Goal: Communication & Community: Share content

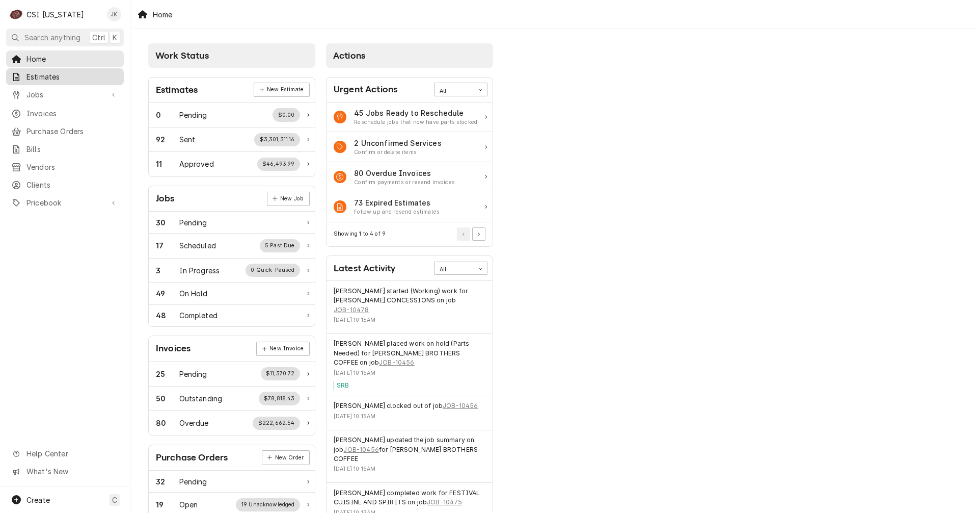
click at [46, 76] on span "Estimates" at bounding box center [72, 76] width 92 height 11
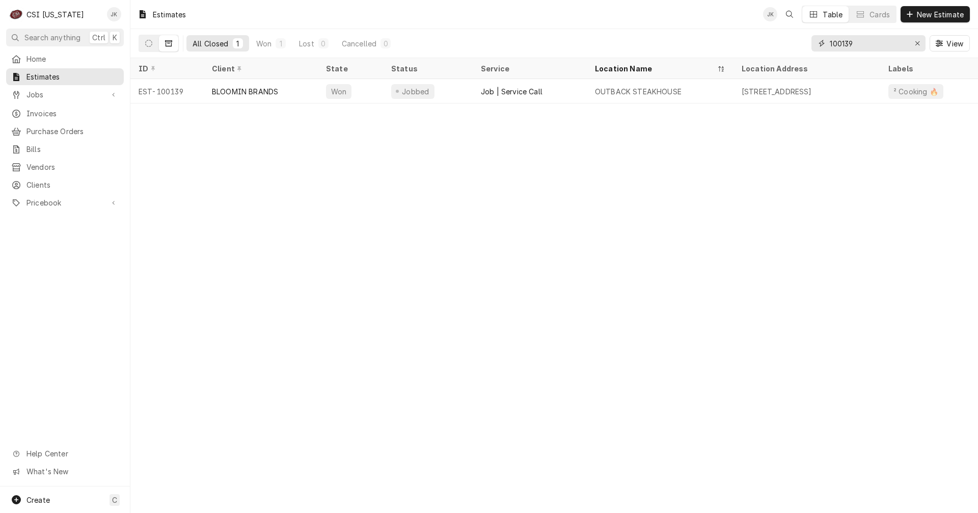
click at [855, 43] on input "100139" at bounding box center [868, 43] width 76 height 16
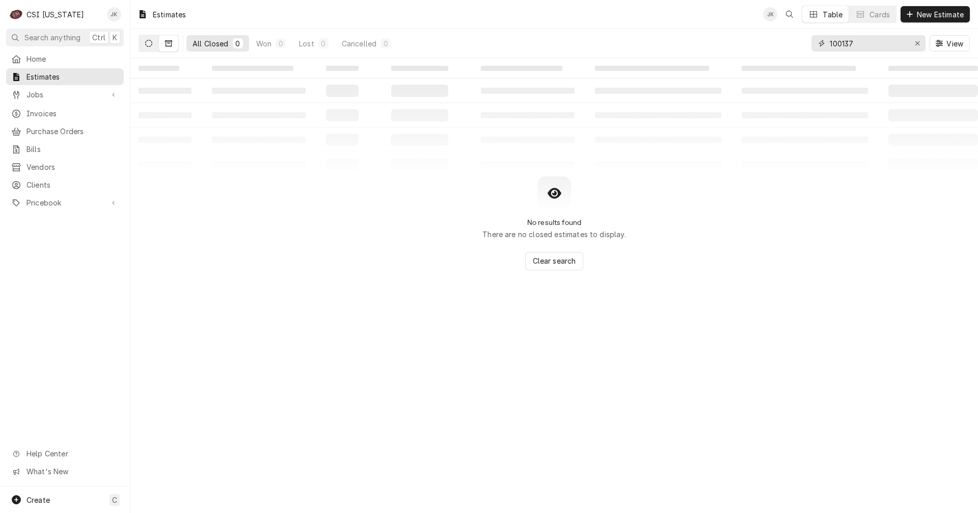
type input "100137"
click at [154, 45] on button "Dynamic Content Wrapper" at bounding box center [148, 43] width 19 height 16
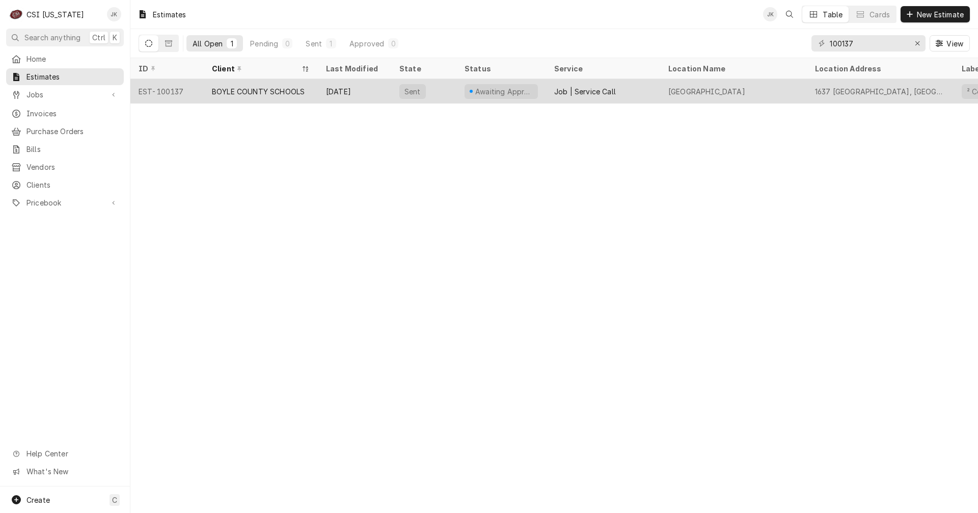
click at [235, 92] on div "BOYLE COUNTY SCHOOLS" at bounding box center [258, 91] width 93 height 11
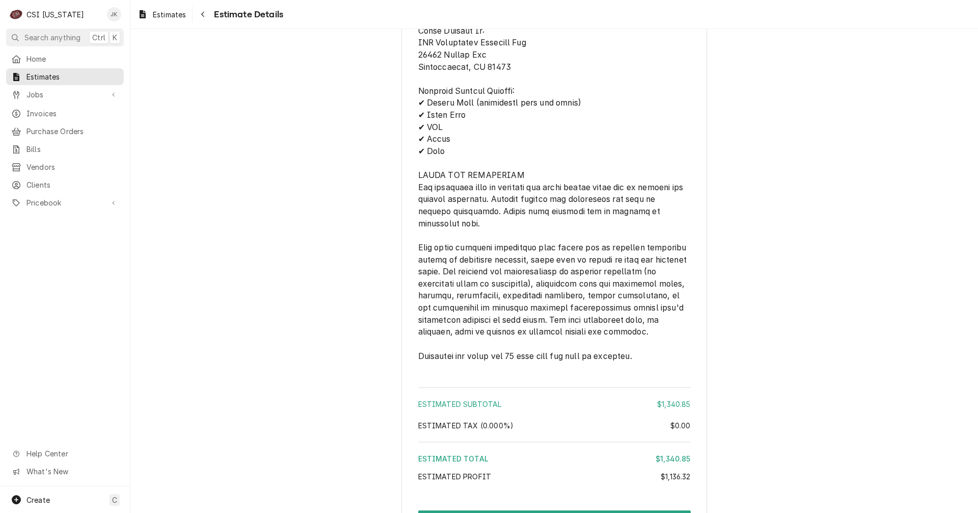
scroll to position [2003, 0]
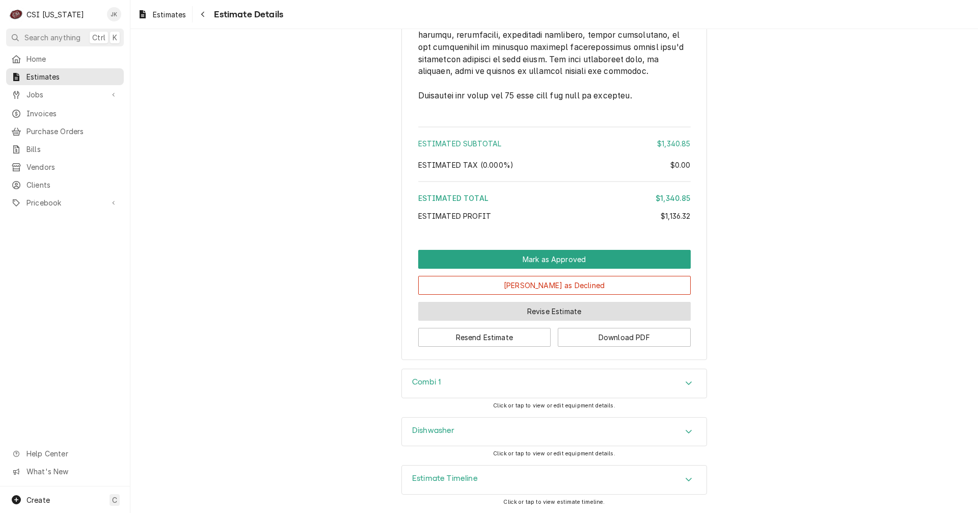
click at [520, 310] on button "Revise Estimate" at bounding box center [554, 311] width 273 height 19
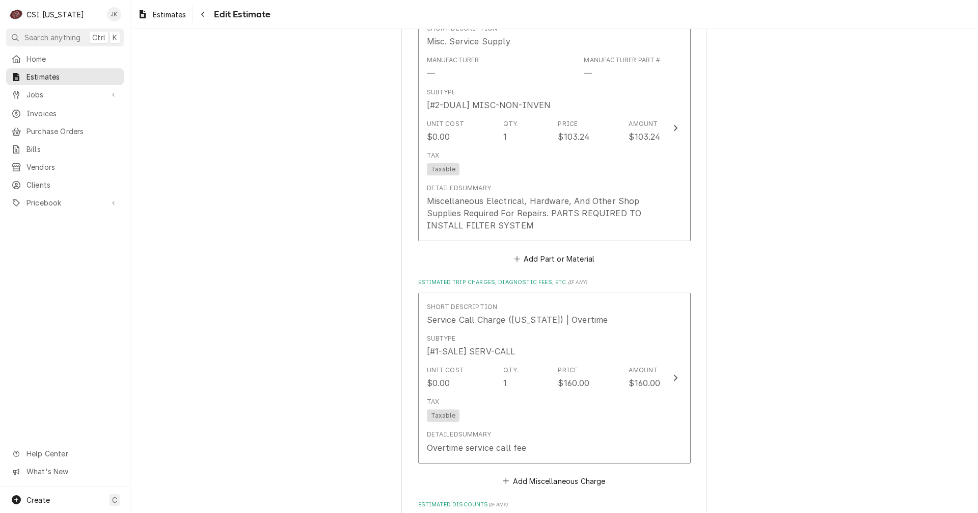
scroll to position [1631, 0]
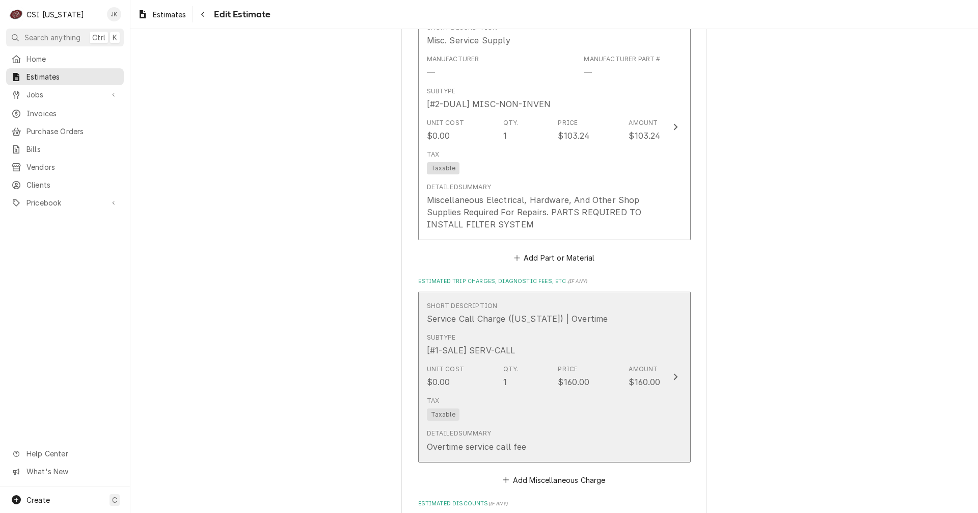
click at [503, 372] on div "Qty." at bounding box center [511, 368] width 16 height 9
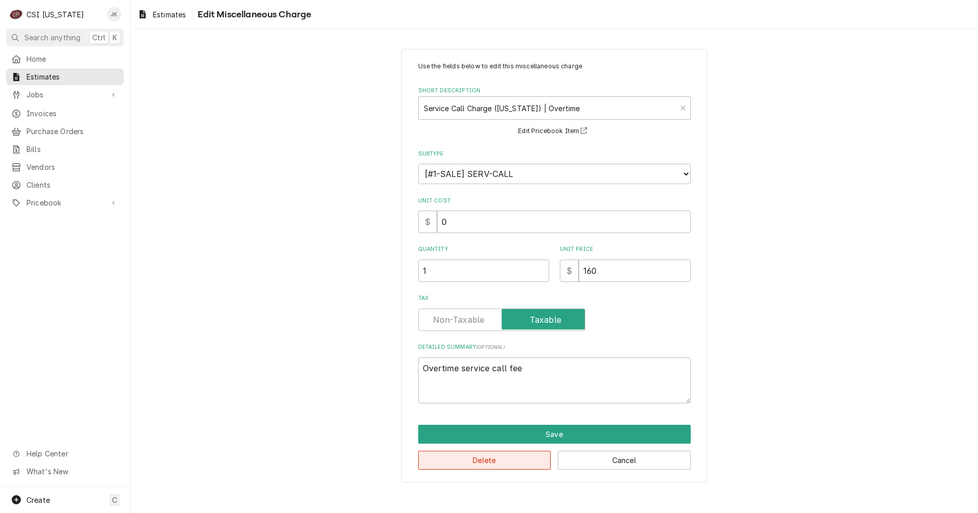
click at [496, 457] on button "Delete" at bounding box center [484, 459] width 133 height 19
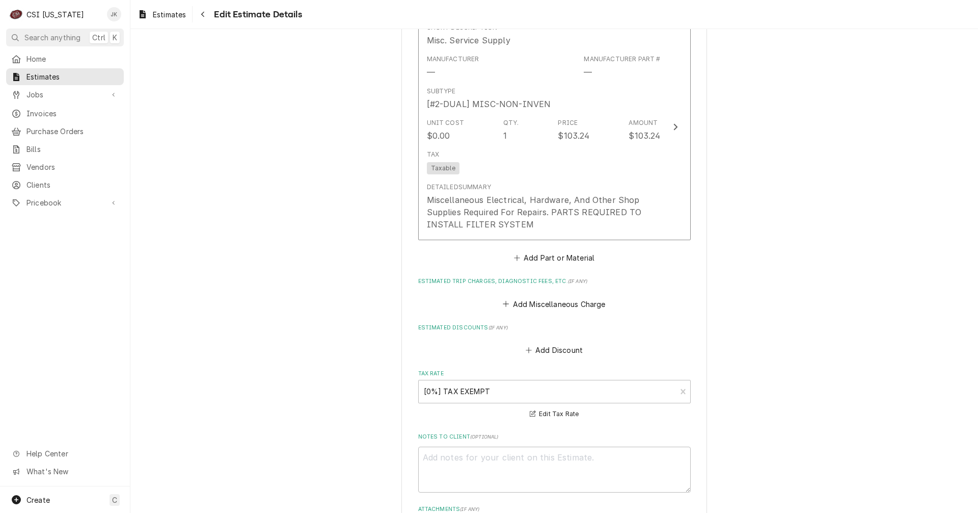
scroll to position [1745, 0]
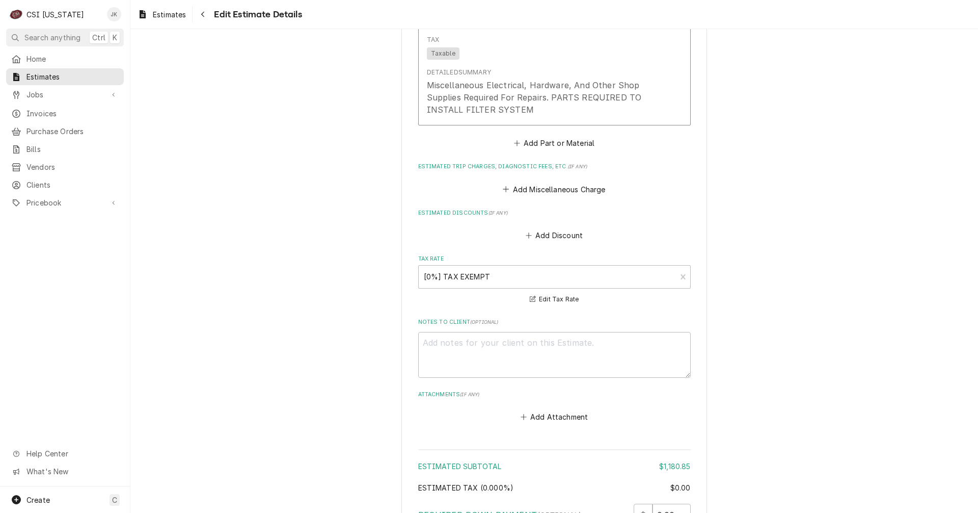
type textarea "x"
click at [561, 193] on button "Add Miscellaneous Charge" at bounding box center [554, 189] width 106 height 14
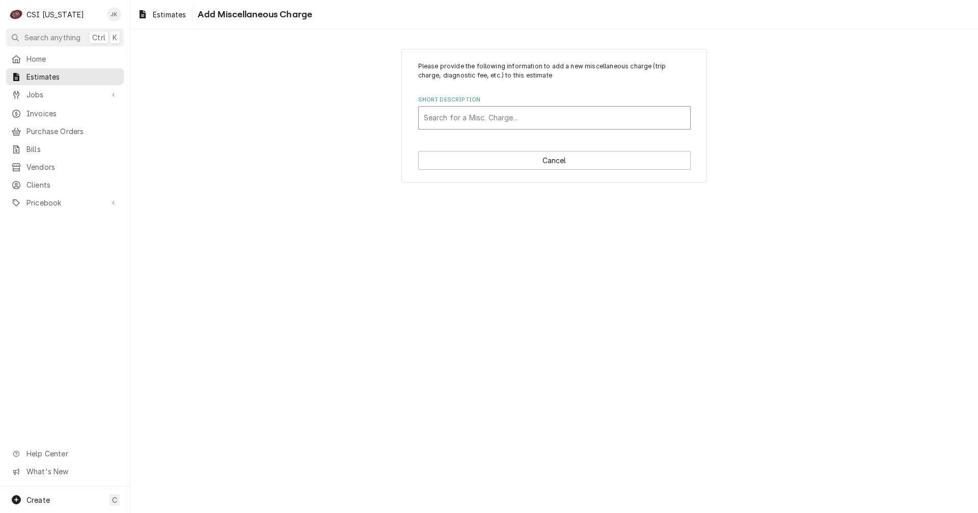
click at [487, 121] on div "Short Description" at bounding box center [554, 118] width 261 height 18
type input "ser"
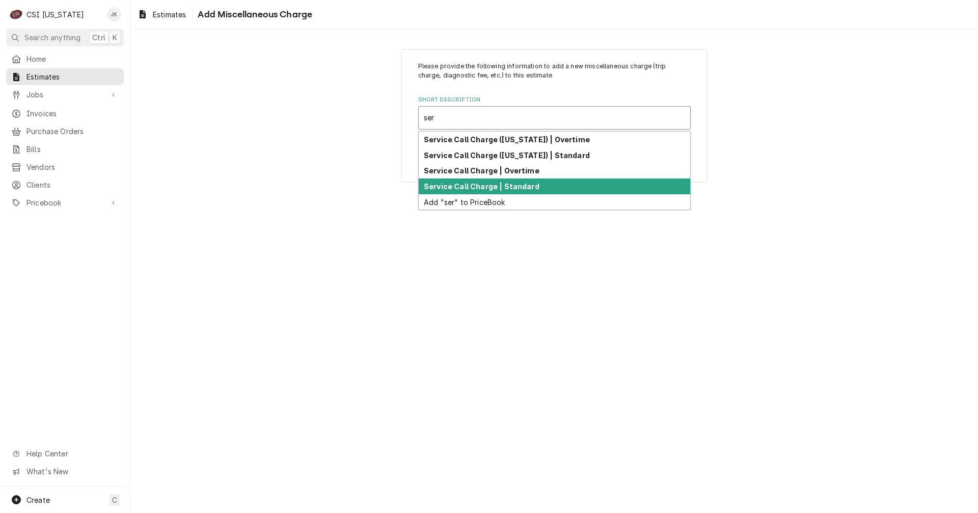
click at [462, 188] on strong "Service Call Charge | Standard" at bounding box center [482, 186] width 116 height 9
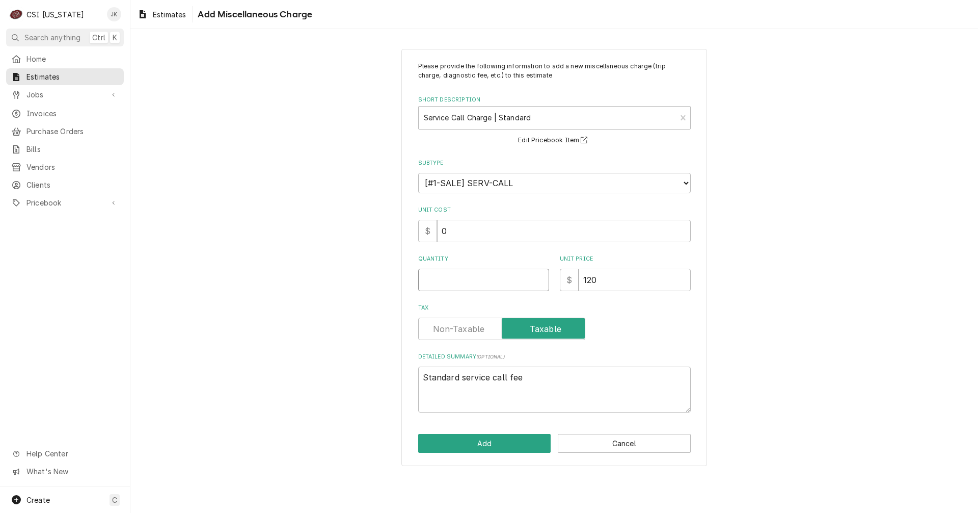
click at [456, 282] on input "Quantity" at bounding box center [483, 280] width 131 height 22
type textarea "x"
type input "1"
type textarea "x"
type input "1"
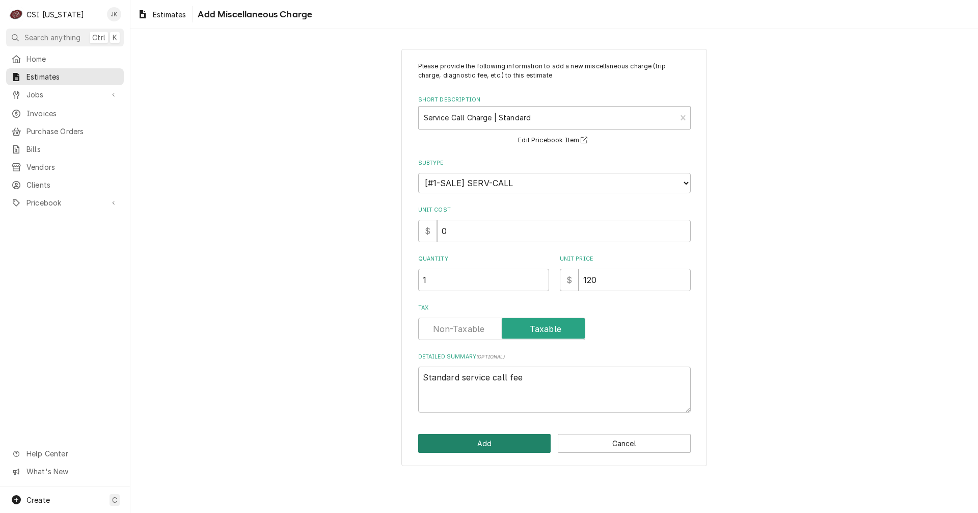
click at [473, 443] on button "Add" at bounding box center [484, 443] width 133 height 19
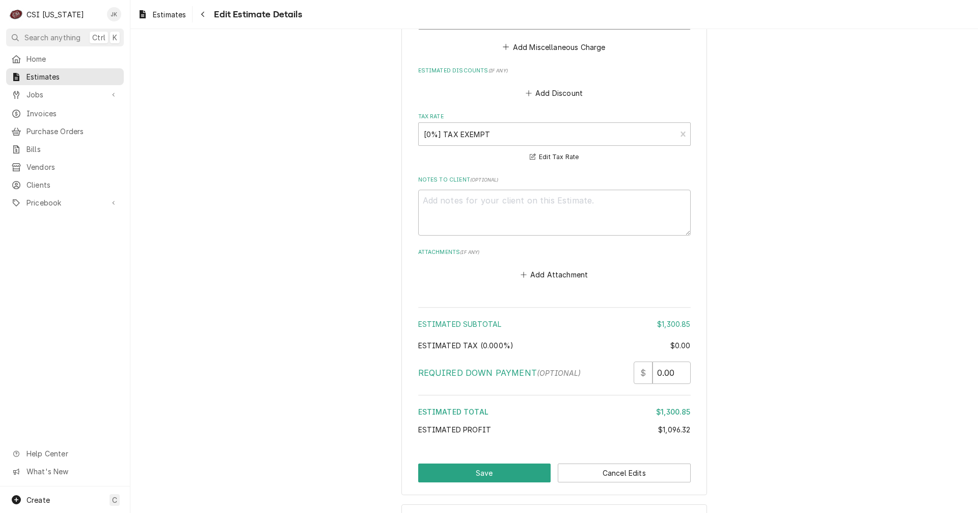
scroll to position [2102, 0]
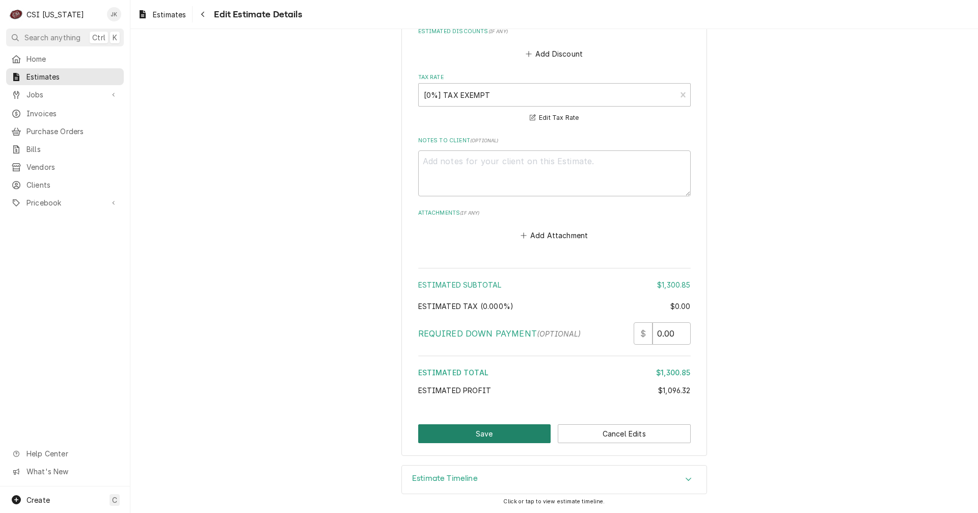
click at [458, 437] on button "Save" at bounding box center [484, 433] width 133 height 19
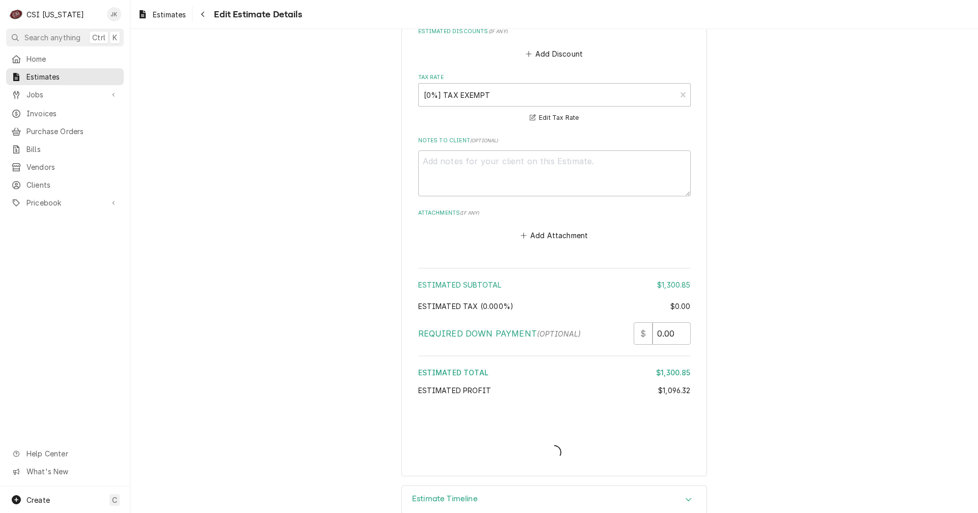
type textarea "x"
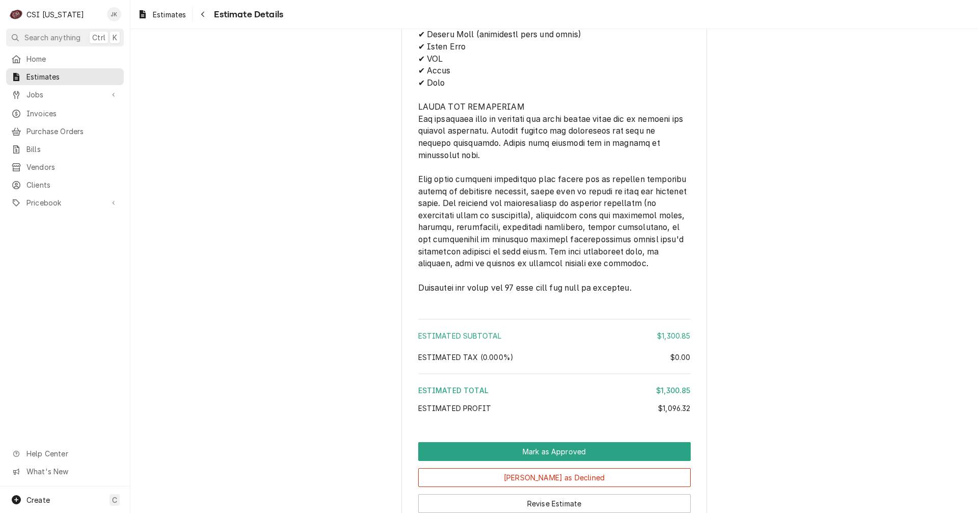
scroll to position [2003, 0]
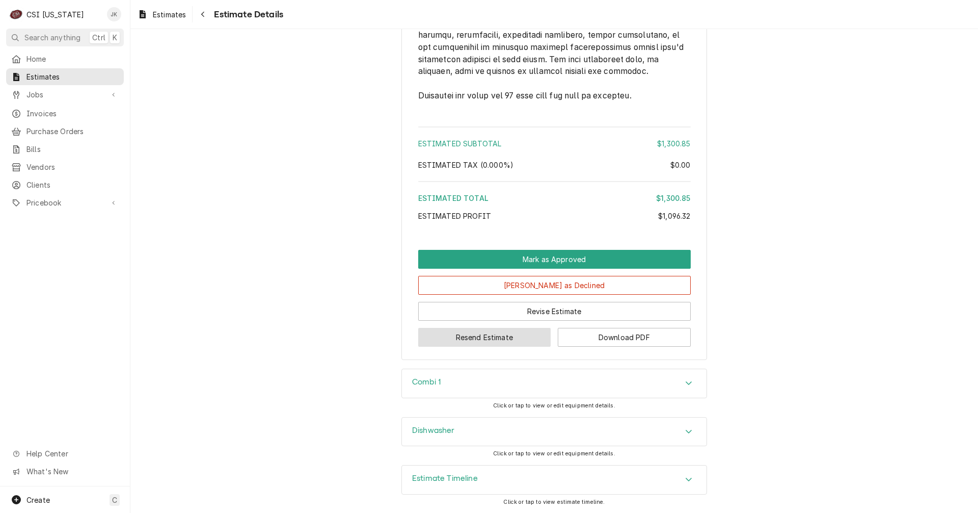
click at [519, 336] on button "Resend Estimate" at bounding box center [484, 337] width 133 height 19
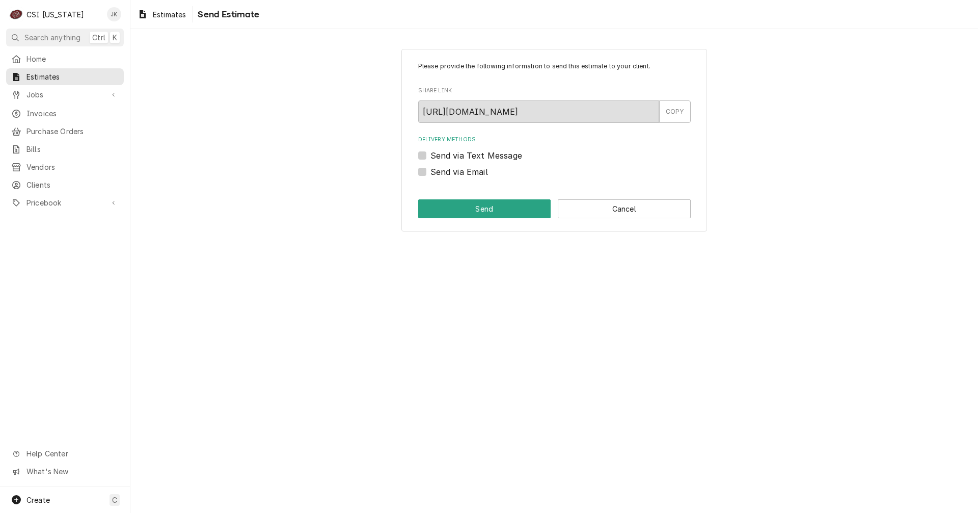
click at [431, 172] on label "Send via Email" at bounding box center [460, 172] width 58 height 12
click at [431, 172] on input "Send via Email" at bounding box center [567, 177] width 273 height 22
checkbox input "true"
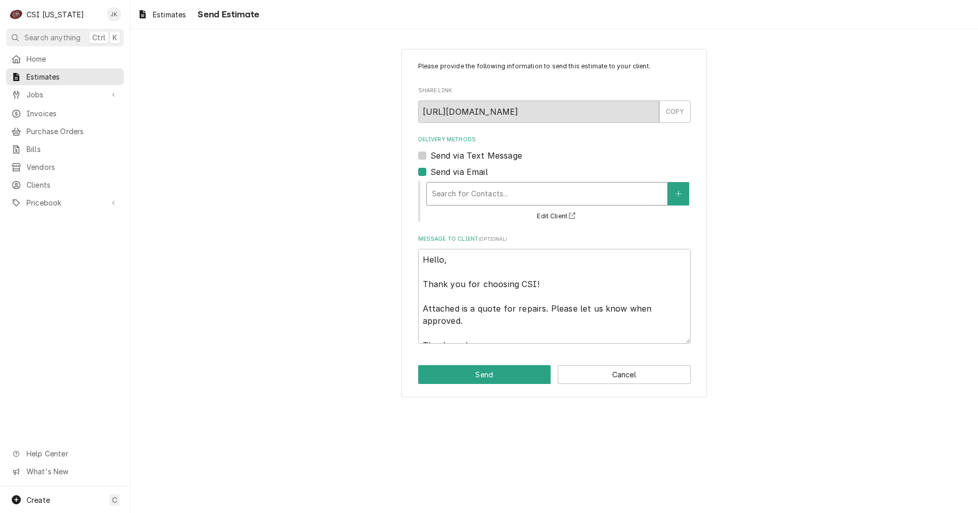
click at [467, 194] on div "Delivery Methods" at bounding box center [547, 193] width 230 height 18
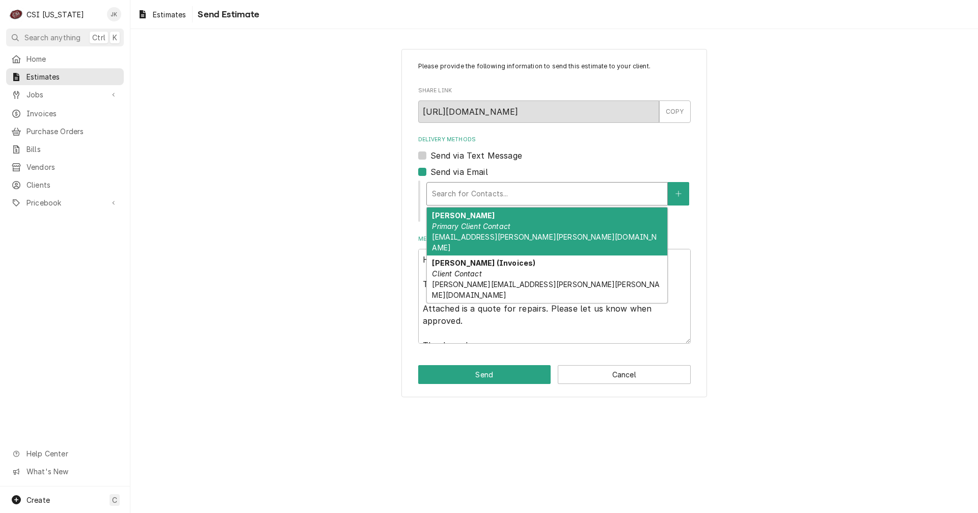
click at [472, 225] on em "Primary Client Contact" at bounding box center [471, 226] width 78 height 9
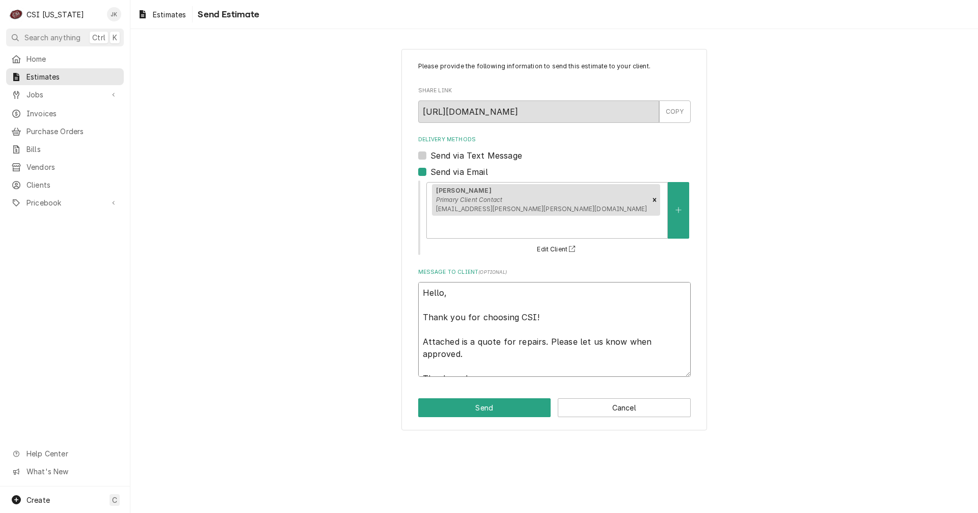
scroll to position [12, 0]
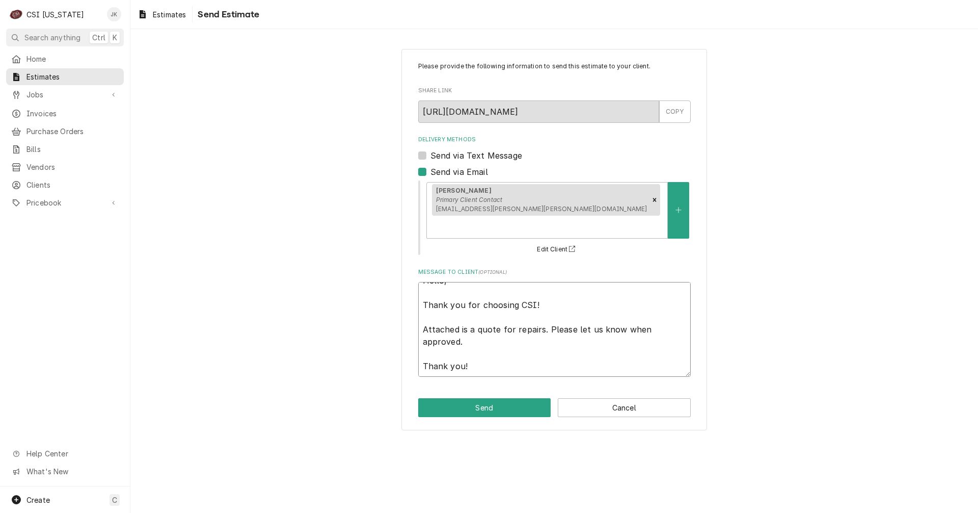
drag, startPoint x: 423, startPoint y: 291, endPoint x: 577, endPoint y: 376, distance: 175.4
click at [577, 376] on div "Please provide the following information to send this estimate to your client. …" at bounding box center [555, 239] width 306 height 381
type textarea "x"
type textarea "Hello, I"
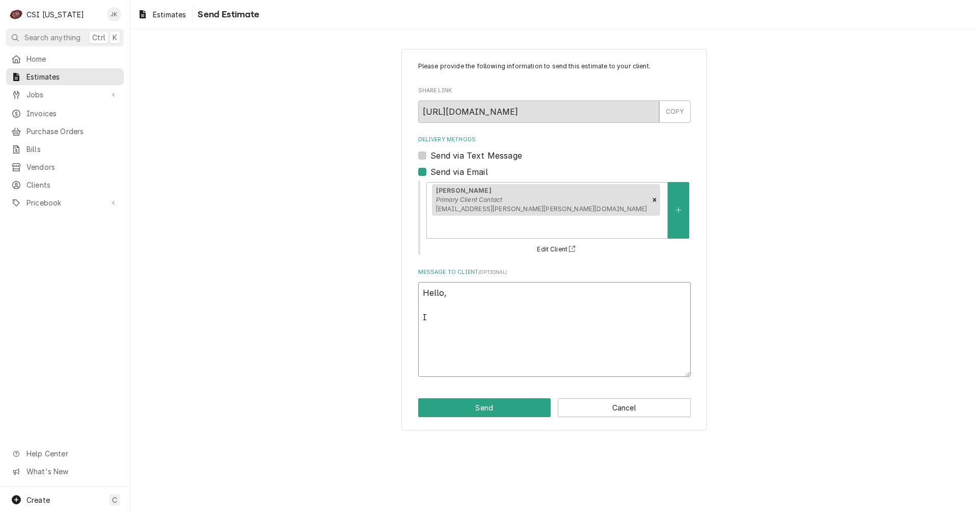
scroll to position [0, 0]
type textarea "x"
type textarea "Hello, I"
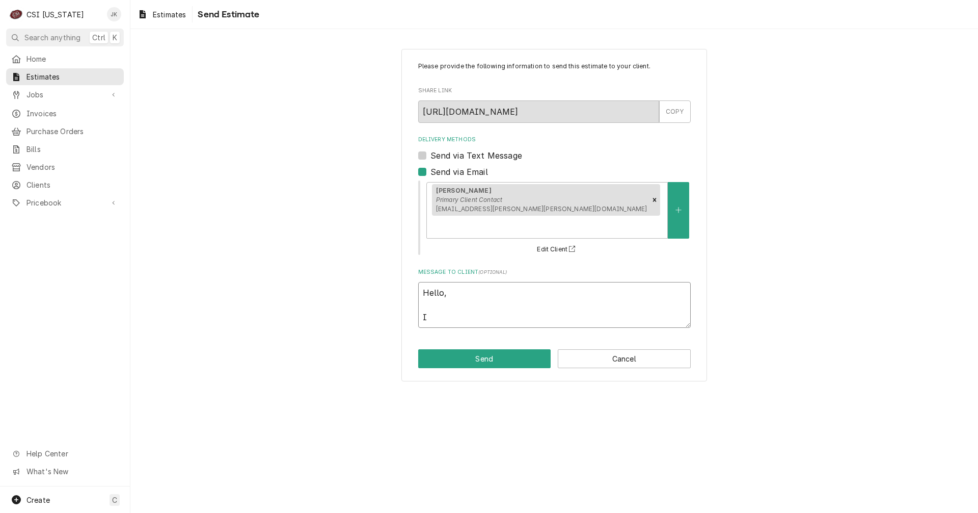
type textarea "x"
type textarea "Hello, I r"
type textarea "x"
type textarea "Hello, I re"
type textarea "x"
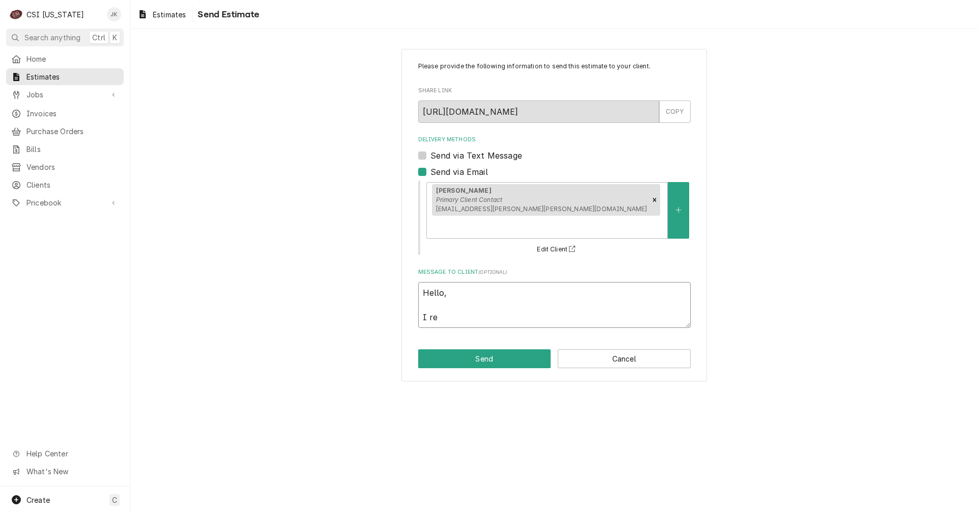
type textarea "Hello, I rev"
type textarea "x"
type textarea "Hello, I revi"
type textarea "x"
type textarea "Hello, I revis"
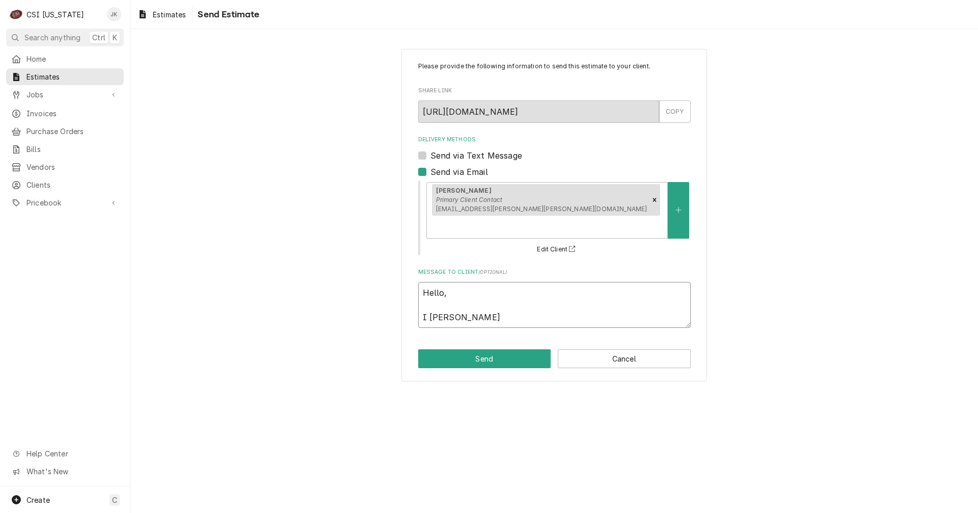
type textarea "x"
type textarea "Hello, I revise"
type textarea "x"
type textarea "Hello, I revised"
type textarea "x"
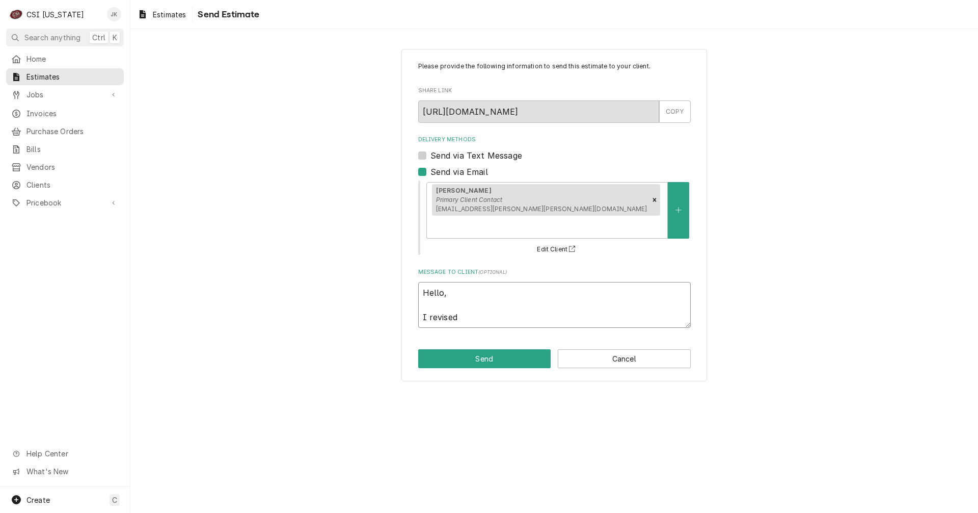
type textarea "Hello, I revised"
type textarea "x"
type textarea "Hello, I revised t"
type textarea "x"
type textarea "Hello, I revised th"
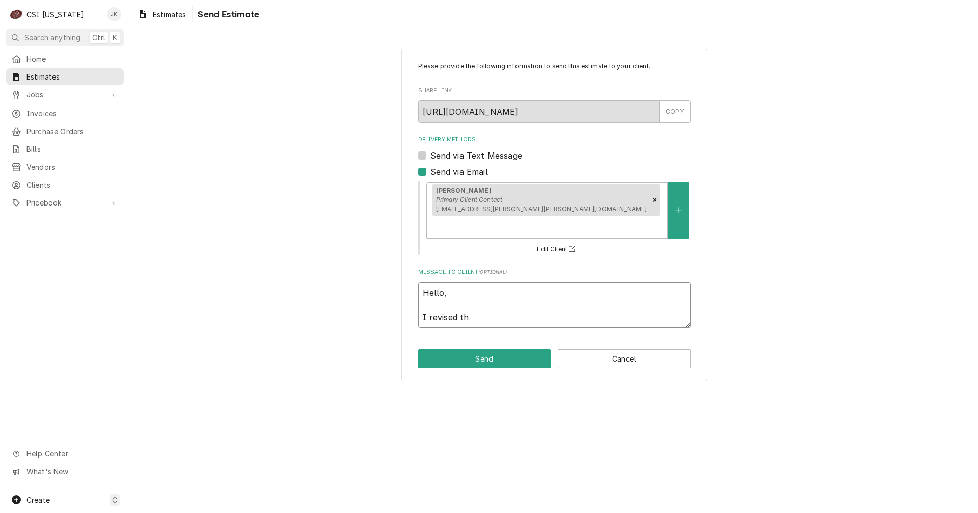
type textarea "x"
type textarea "Hello, I revised the"
type textarea "x"
type textarea "Hello, I revised the"
type textarea "x"
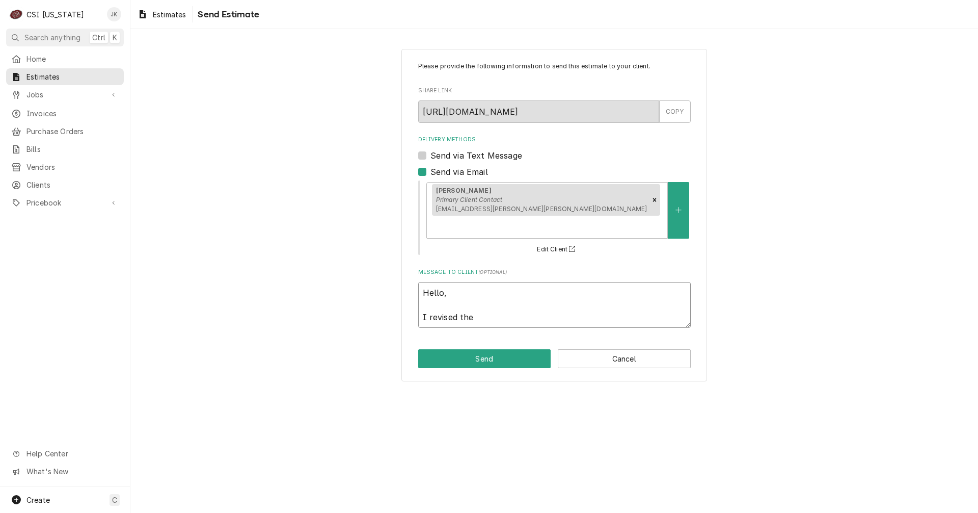
type textarea "Hello, I revised the e"
type textarea "x"
type textarea "Hello, I revised the es"
type textarea "x"
type textarea "Hello, I revised the est"
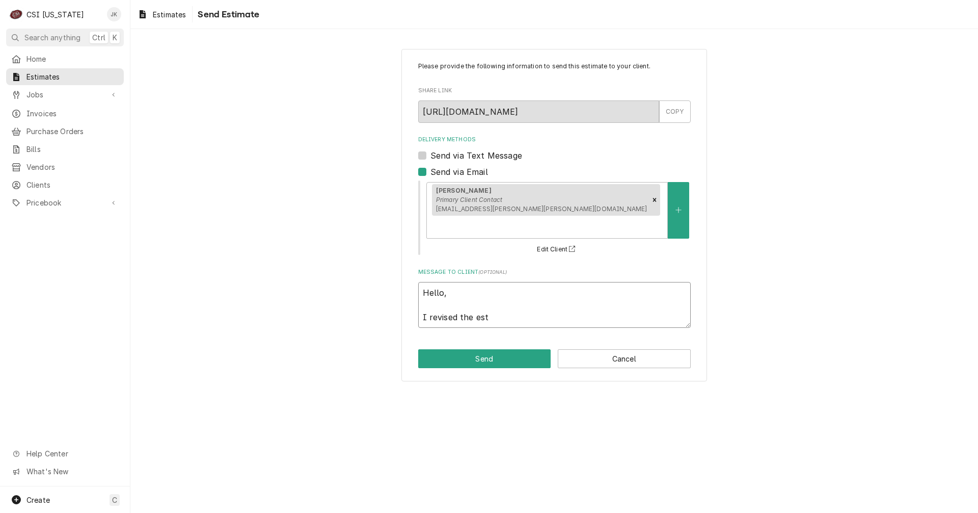
type textarea "x"
type textarea "Hello, I revised the esti"
type textarea "x"
type textarea "Hello, I revised the estim"
type textarea "x"
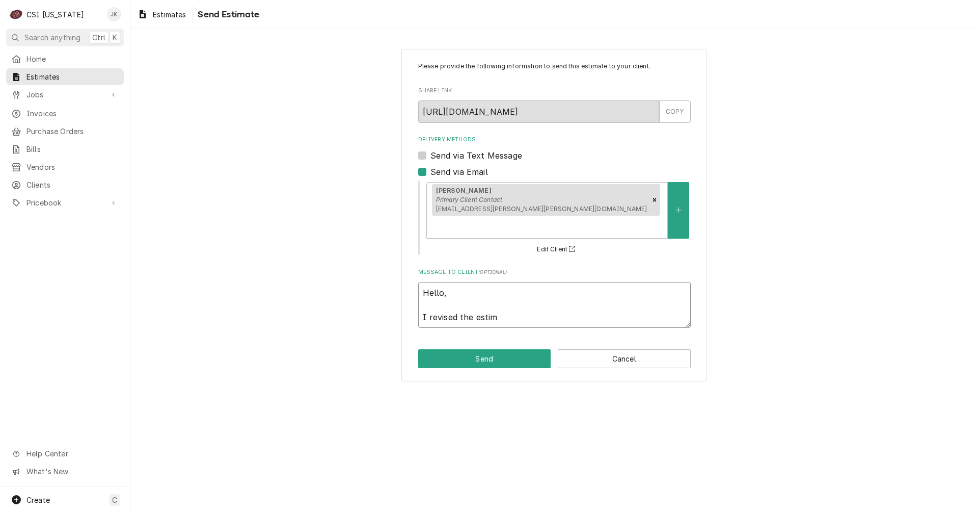
type textarea "Hello, I revised the estima"
type textarea "x"
type textarea "Hello, I revised the estimat"
type textarea "x"
type textarea "Hello, I revised the estimate"
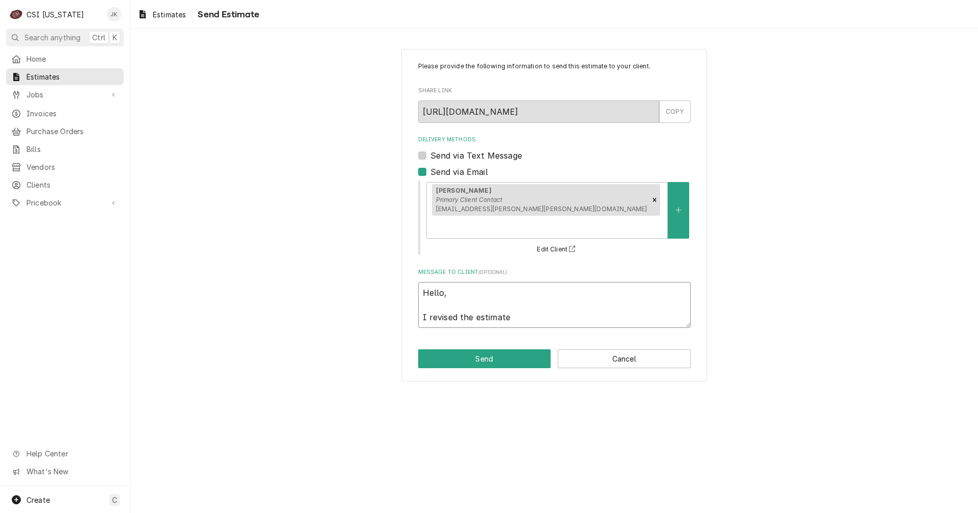
type textarea "x"
type textarea "Hello, I revised the estimate,"
type textarea "x"
type textarea "Hello, I revised the estimate,"
type textarea "x"
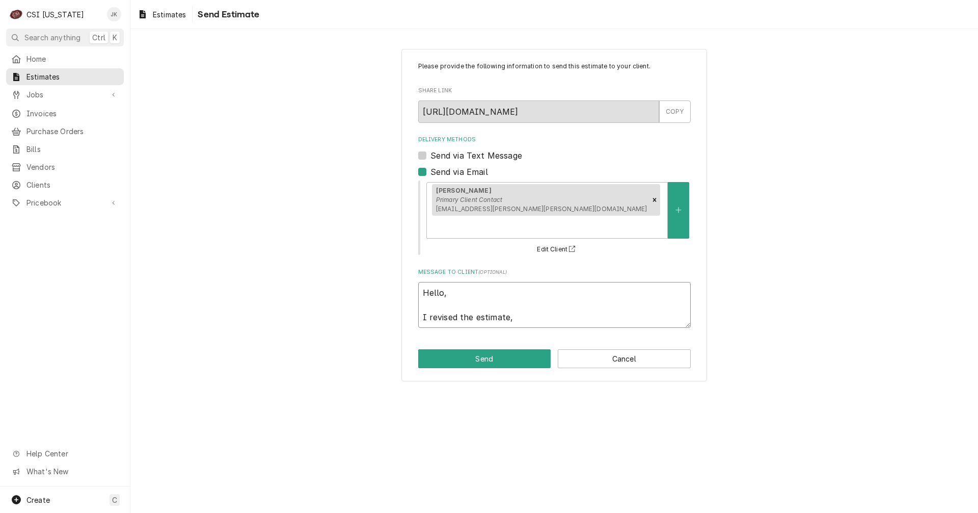
type textarea "Hello, I revised the estimate, t"
type textarea "x"
type textarea "Hello, I revised the estimate, th"
type textarea "x"
type textarea "Hello, I revised the estimate, the"
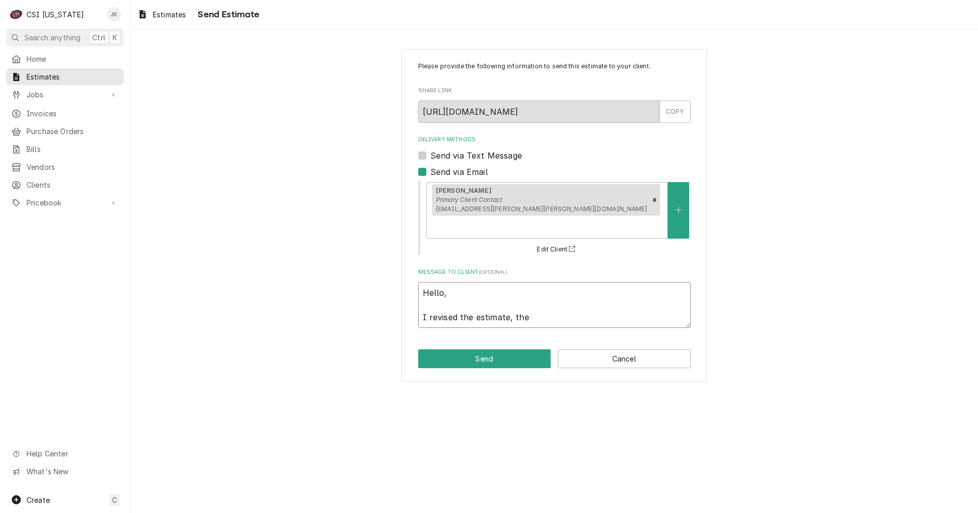
type textarea "x"
type textarea "Hello, I revised the estimate, the"
type textarea "x"
type textarea "Hello, I revised the estimate, the O"
type textarea "x"
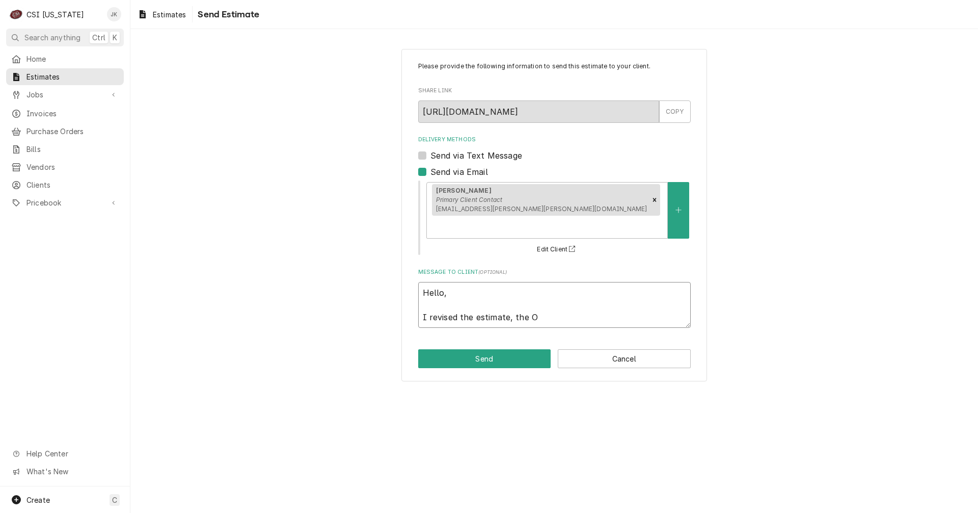
type textarea "Hello, I revised the estimate, the OT"
type textarea "x"
type textarea "Hello, I revised the estimate, the OT"
type textarea "x"
type textarea "Hello, I revised the estimate, the OT s"
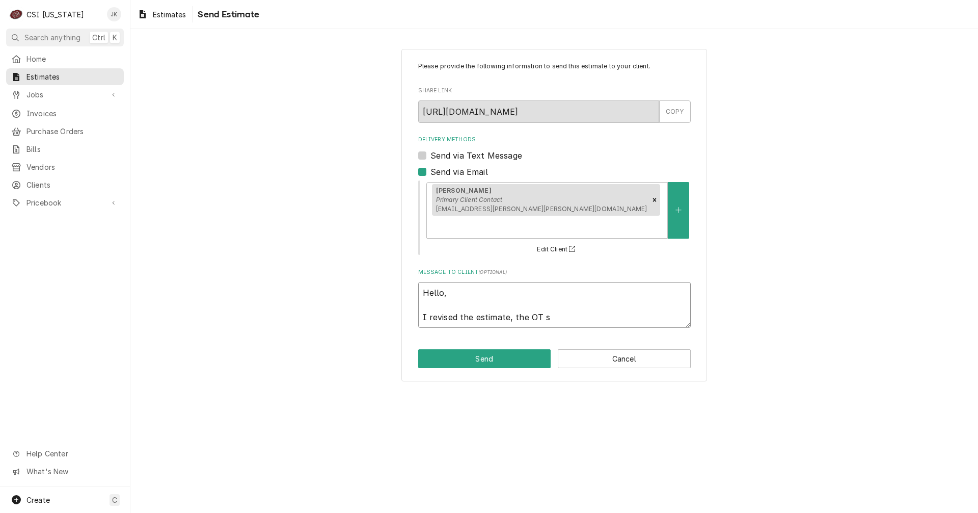
type textarea "x"
type textarea "Hello, I revised the estimate, the OT se"
type textarea "x"
type textarea "Hello, I revised the estimate, the OT ser"
type textarea "x"
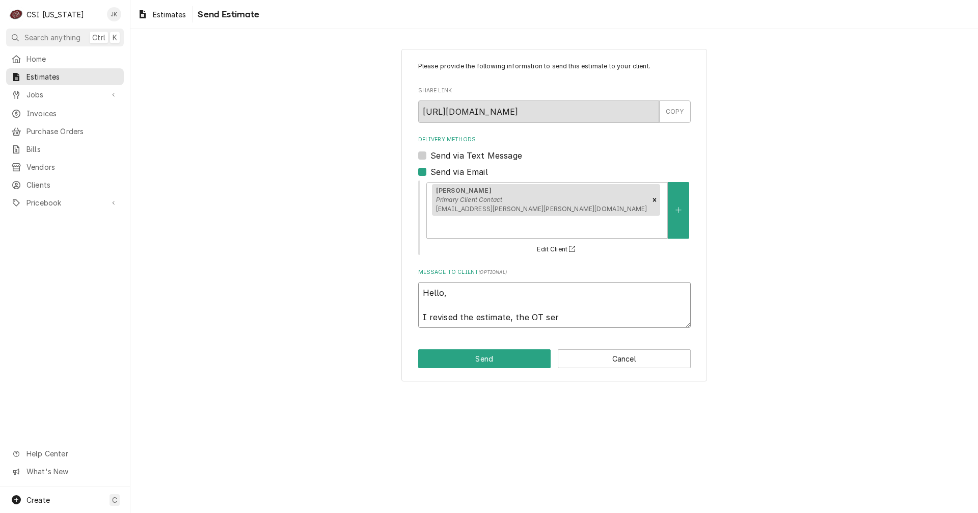
type textarea "Hello, I revised the estimate, the OT serv"
type textarea "x"
type textarea "Hello, I revised the estimate, the OT servi"
type textarea "x"
type textarea "Hello, I revised the estimate, the OT servic"
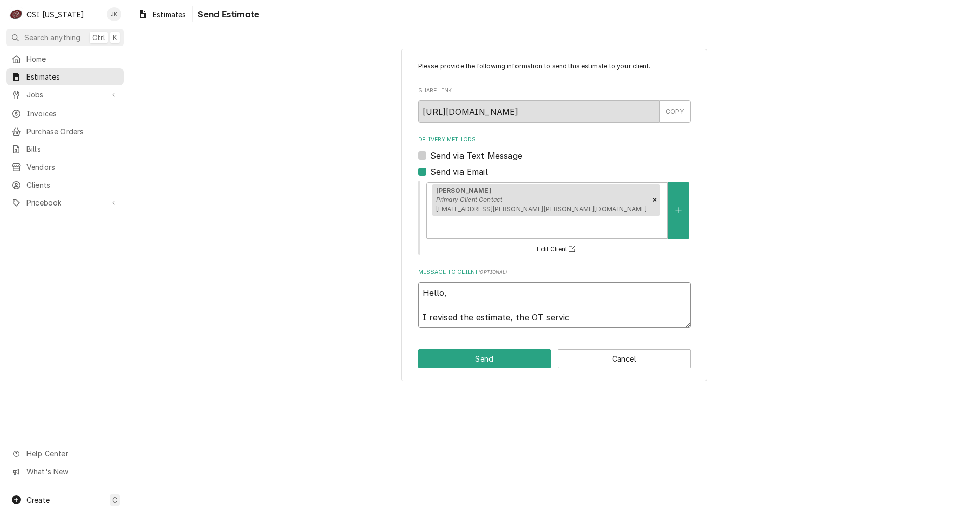
type textarea "x"
type textarea "Hello, I revised the estimate, the OT service"
type textarea "x"
type textarea "Hello, I revised the estimate, the OT service"
type textarea "x"
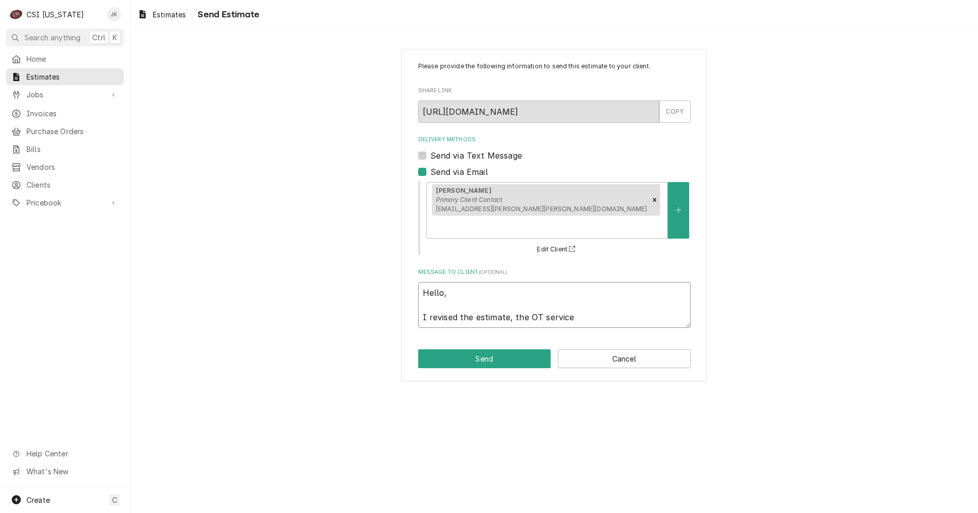
type textarea "Hello, I revised the estimate, the OT service c"
type textarea "x"
type textarea "Hello, I revised the estimate, the OT service ca"
type textarea "x"
type textarea "Hello, I revised the estimate, the OT service cal"
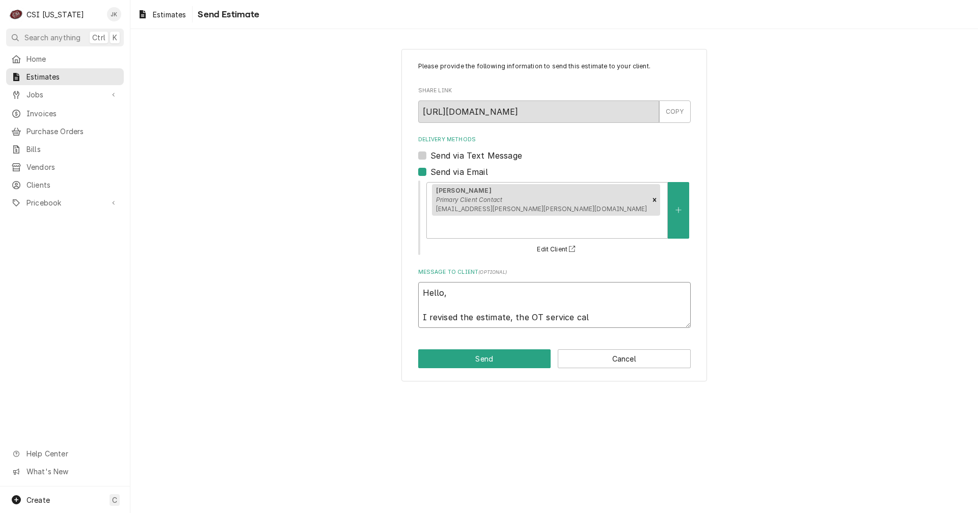
type textarea "x"
type textarea "Hello, I revised the estimate, the OT service call"
type textarea "x"
type textarea "Hello, I revised the estimate, the OT service call"
type textarea "x"
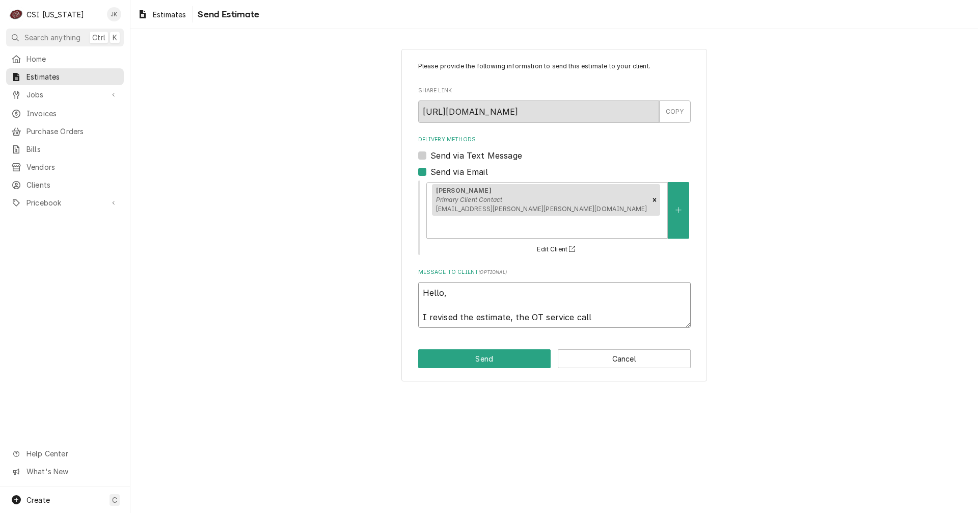
type textarea "Hello, I revised the estimate, the OT service call w"
type textarea "x"
type textarea "Hello, I revised the estimate, the OT service call wa"
type textarea "x"
type textarea "Hello, I revised the estimate, the OT service call was"
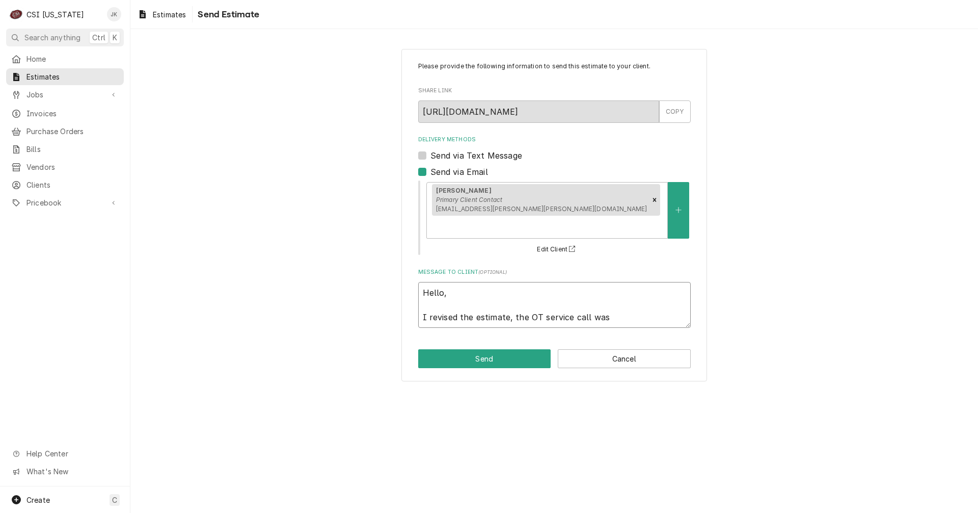
type textarea "x"
type textarea "Hello, I revised the estimate, the OT service call was"
type textarea "x"
type textarea "Hello, I revised the estimate, the OT service call was a"
type textarea "x"
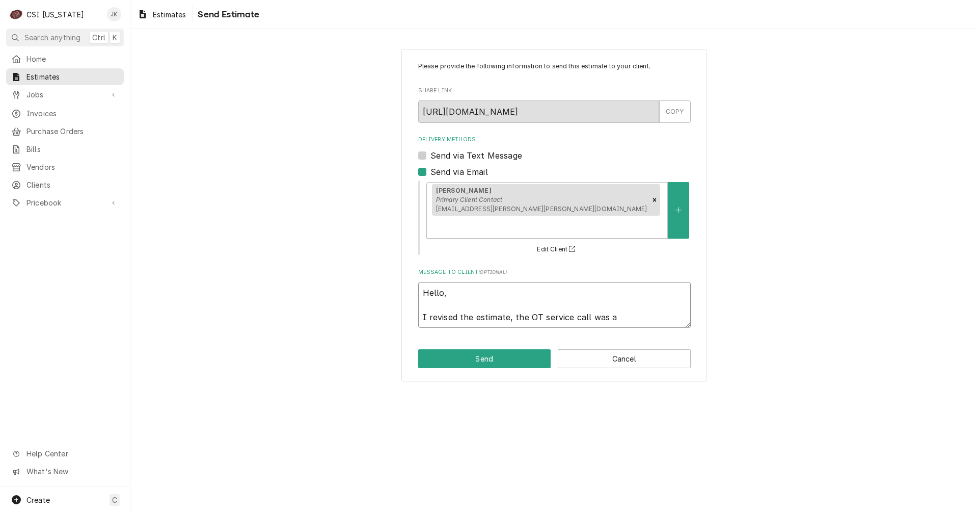
type textarea "Hello, I revised the estimate, the OT service call was a"
type textarea "x"
type textarea "Hello, I revised the estimate, the OT service call was a f"
type textarea "x"
type textarea "Hello, I revised the estimate, the OT service call was a fa"
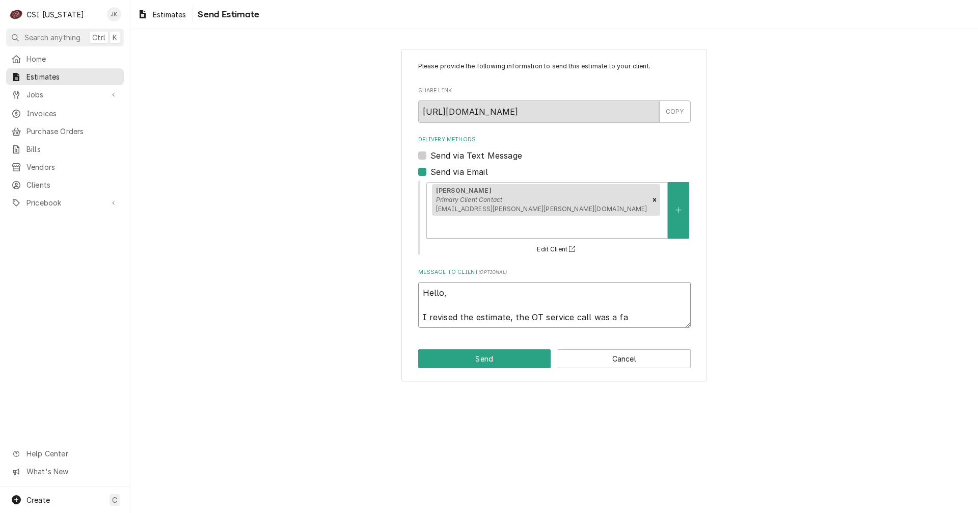
type textarea "x"
type textarea "Hello, I revised the estimate, the OT service call was a fat"
type textarea "x"
type textarea "Hello, I revised the estimate, the OT service call was a fat"
type textarea "x"
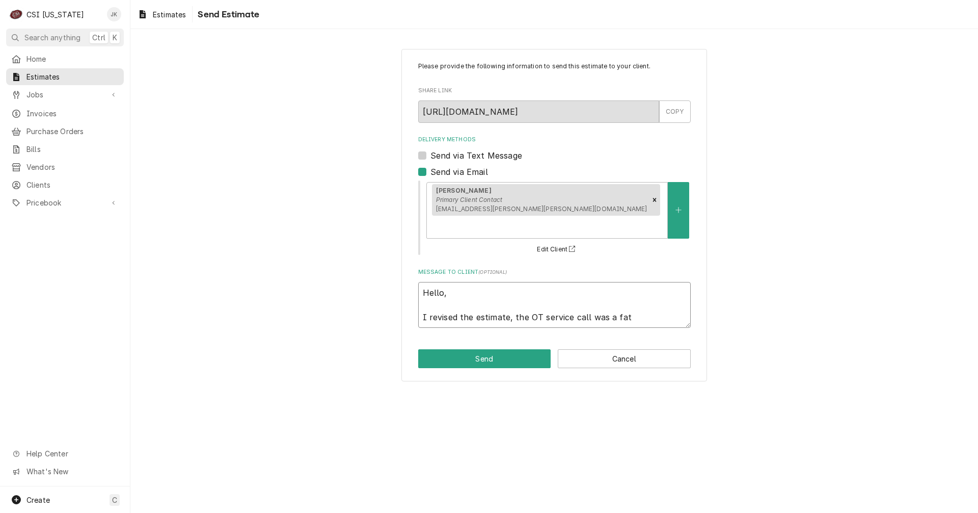
type textarea "Hello, I revised the estimate, the OT service call was a fat f"
type textarea "x"
type textarea "Hello, I revised the estimate, the OT service call was a fat fi"
type textarea "x"
type textarea "Hello, I revised the estimate, the OT service call was a fat fin"
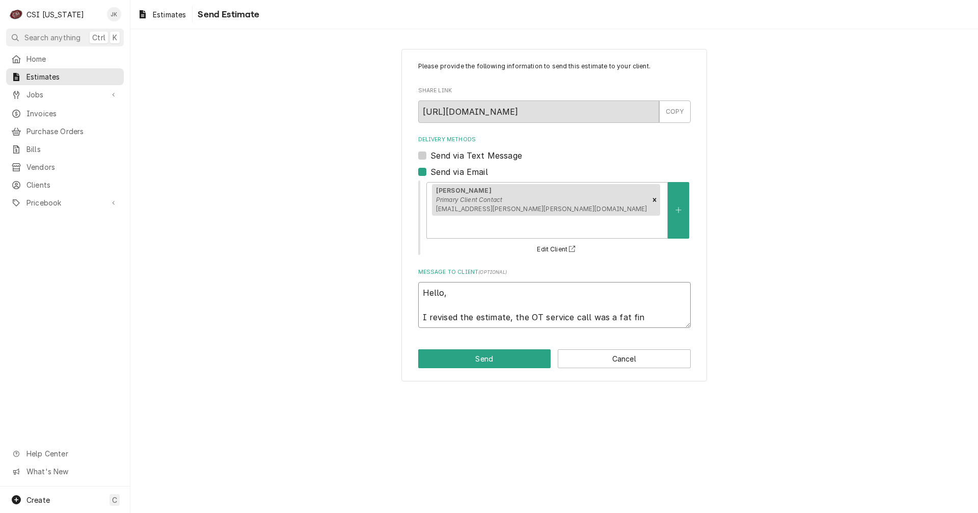
type textarea "x"
type textarea "Hello, I revised the estimate, the OT service call was a fat fing"
type textarea "x"
type textarea "Hello, I revised the estimate, the OT service call was a fat finge"
type textarea "x"
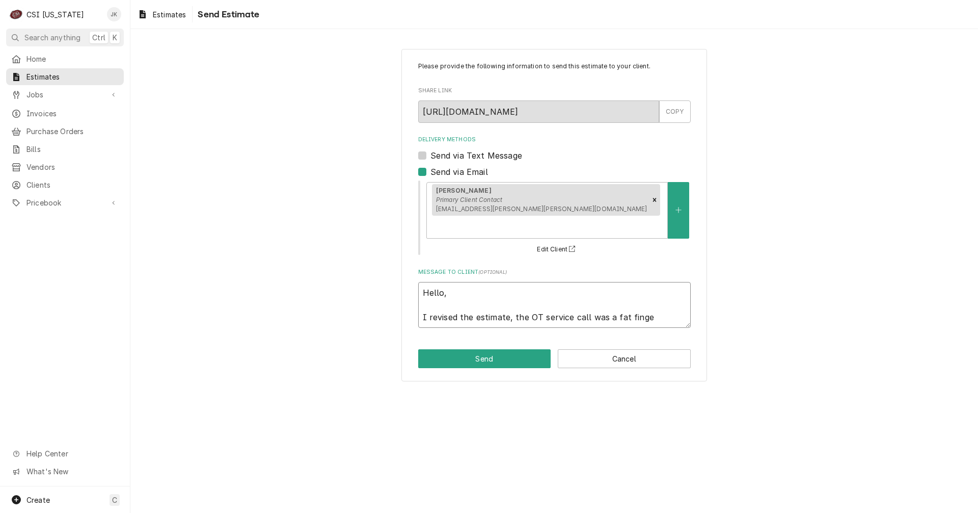
type textarea "Hello, I revised the estimate, the OT service call was a fat finger"
type textarea "x"
type textarea "Hello, I revised the estimate, the OT service call was a fat finger"
type textarea "x"
type textarea "Hello, I revised the estimate, the OT service call was a fat finger m"
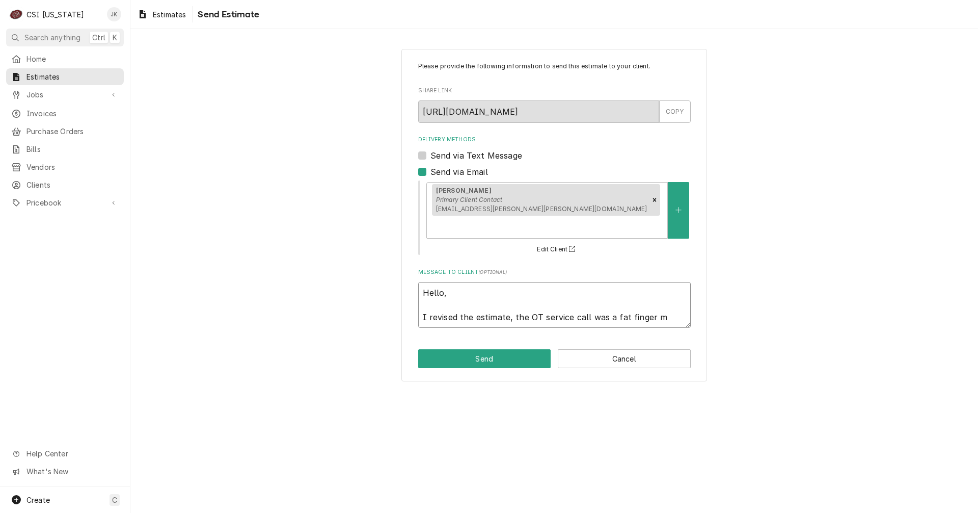
type textarea "x"
type textarea "Hello, I revised the estimate, the OT service call was a fat finger ms"
type textarea "x"
type textarea "Hello, I revised the estimate, the OT service call was a fat finger mst"
type textarea "x"
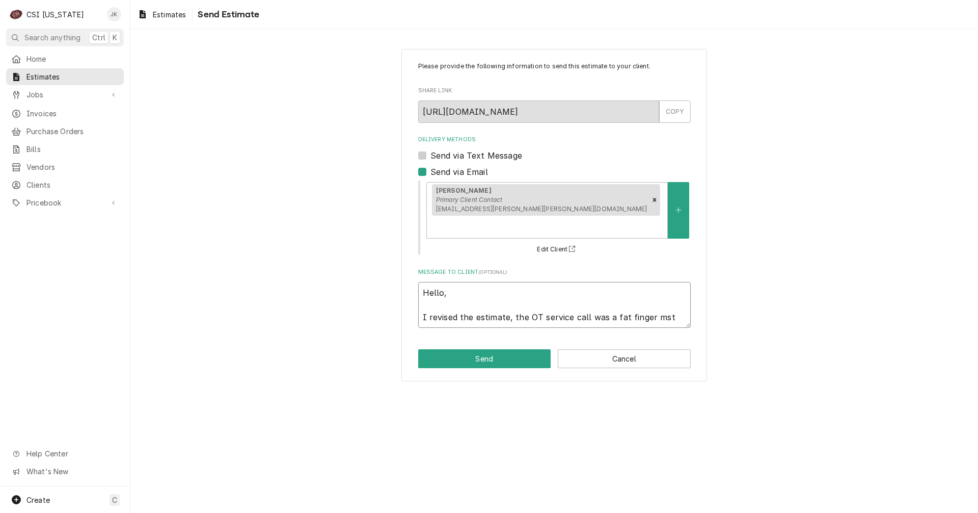
type textarea "Hello, I revised the estimate, the OT service call was a fat finger msta"
type textarea "x"
type textarea "Hello, I revised the estimate, the OT service call was a fat finger mstak"
type textarea "x"
type textarea "Hello, I revised the estimate, the OT service call was a fat finger mstake"
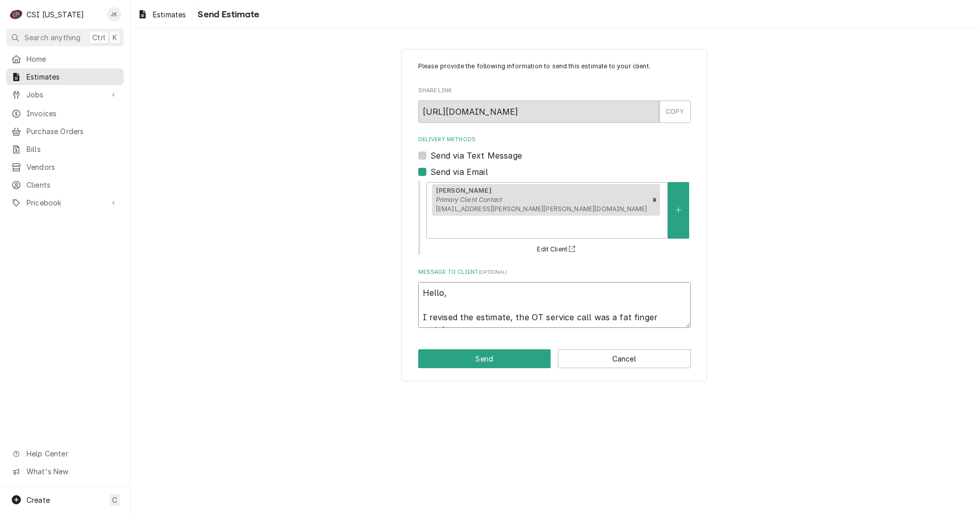
type textarea "x"
type textarea "Hello, I revised the estimate, the OT service call was a fat finger mstak"
type textarea "x"
type textarea "Hello, I revised the estimate, the OT service call was a fat finger msta"
type textarea "x"
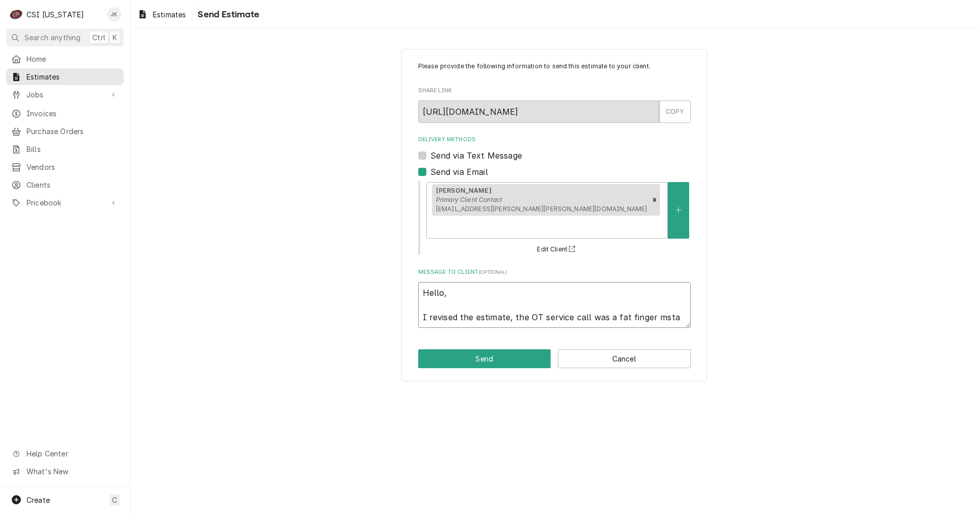
type textarea "Hello, I revised the estimate, the OT service call was a fat finger mst"
type textarea "x"
type textarea "Hello, I revised the estimate, the OT service call was a fat finger ms"
type textarea "x"
type textarea "Hello, I revised the estimate, the OT service call was a fat finger m"
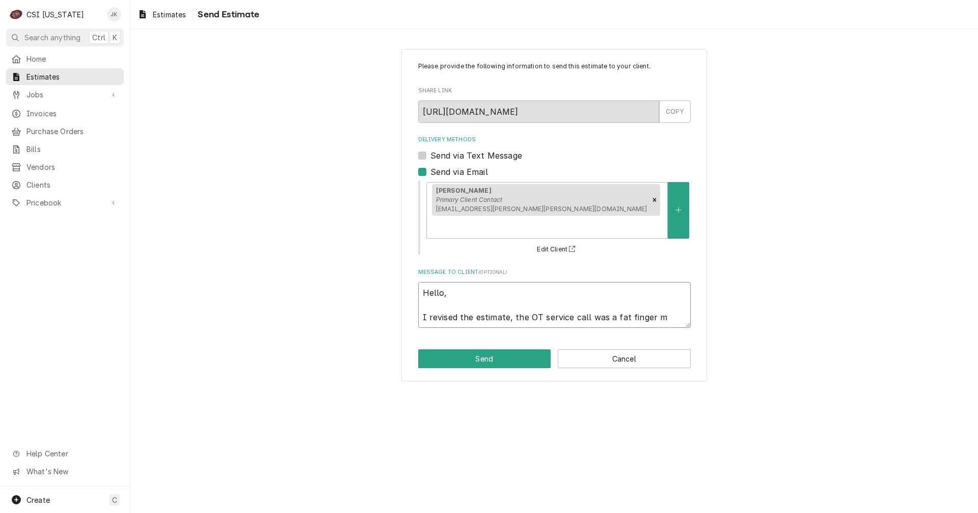
type textarea "x"
type textarea "Hello, I revised the estimate, the OT service call was a fat finger mi"
type textarea "x"
type textarea "Hello, I revised the estimate, the OT service call was a fat finger mis"
type textarea "x"
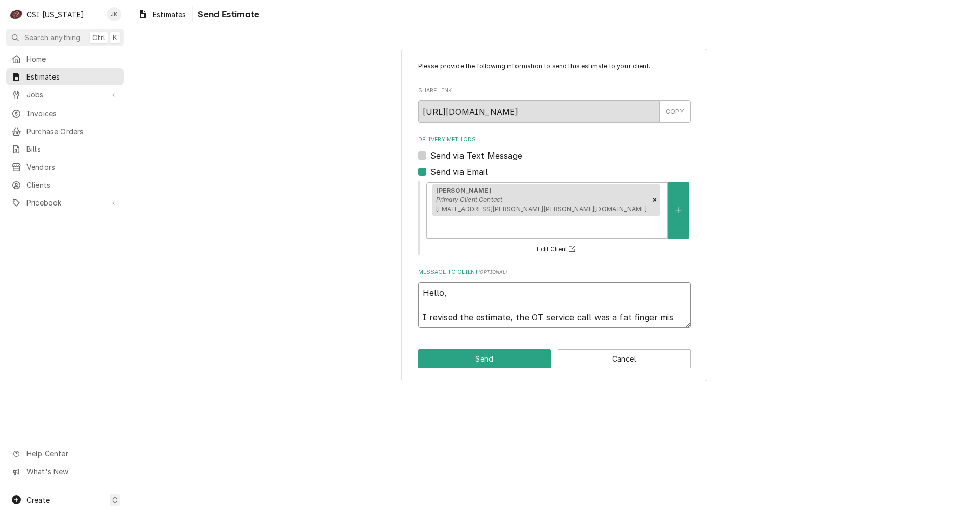
type textarea "Hello, I revised the estimate, the OT service call was a fat finger mist"
type textarea "x"
type textarea "Hello, I revised the estimate, the OT service call was a fat finger mista"
type textarea "x"
type textarea "Hello, I revised the estimate, the OT service call was a fat finger mistak"
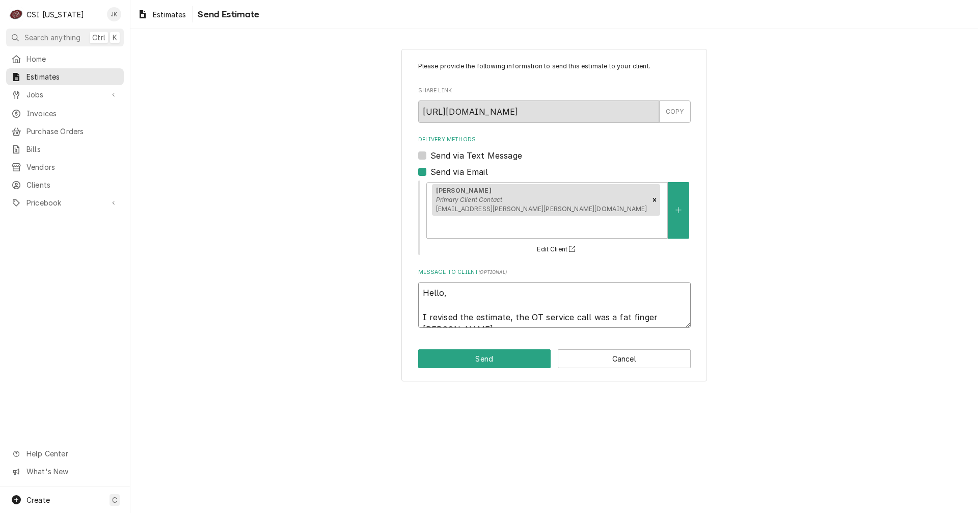
type textarea "x"
type textarea "Hello, I revised the estimate, the OT service call was a fat finger mistake"
click at [627, 296] on textarea "Hello, I revised the estimate, the OT service call was a fat finger mistake" at bounding box center [554, 305] width 273 height 46
type textarea "x"
type textarea "Hello, I revised the estimate, the OT service call was a fatfinger mistake"
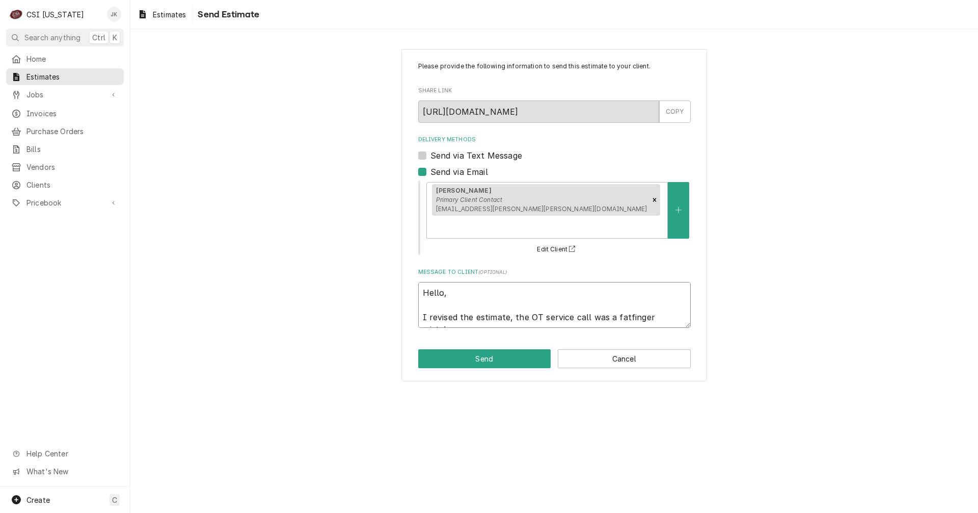
type textarea "x"
type textarea "Hello, I revised the estimate, the OT service call was a fat-finger mistake"
drag, startPoint x: 685, startPoint y: 296, endPoint x: 680, endPoint y: 273, distance: 23.5
click at [685, 294] on textarea "Hello, I revised the estimate, the OT service call was a fat-finger mistake" at bounding box center [554, 305] width 273 height 46
type textarea "x"
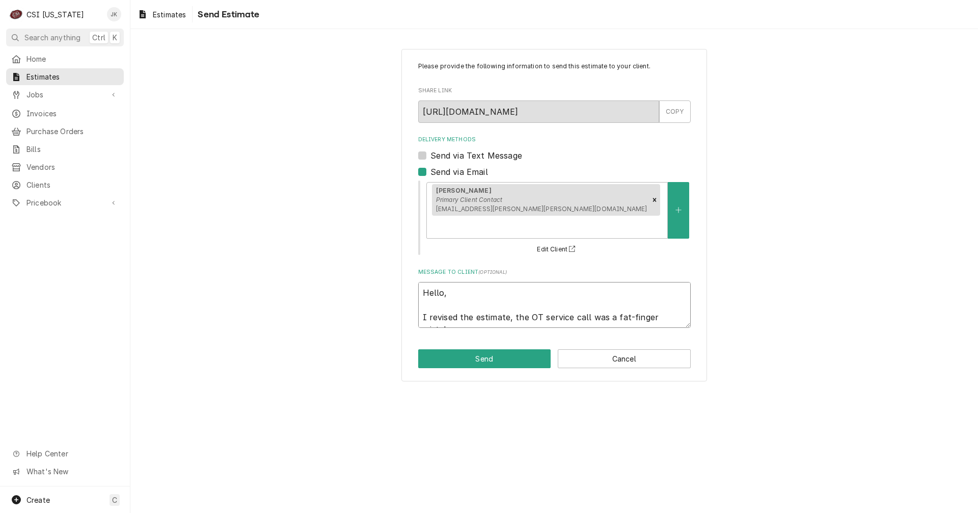
type textarea "Hello, I revised the estimate, the OT service call was a fat-finger mistake,"
type textarea "x"
type textarea "Hello, I revised the estimate, the OT service call was a fat-finger mistake,"
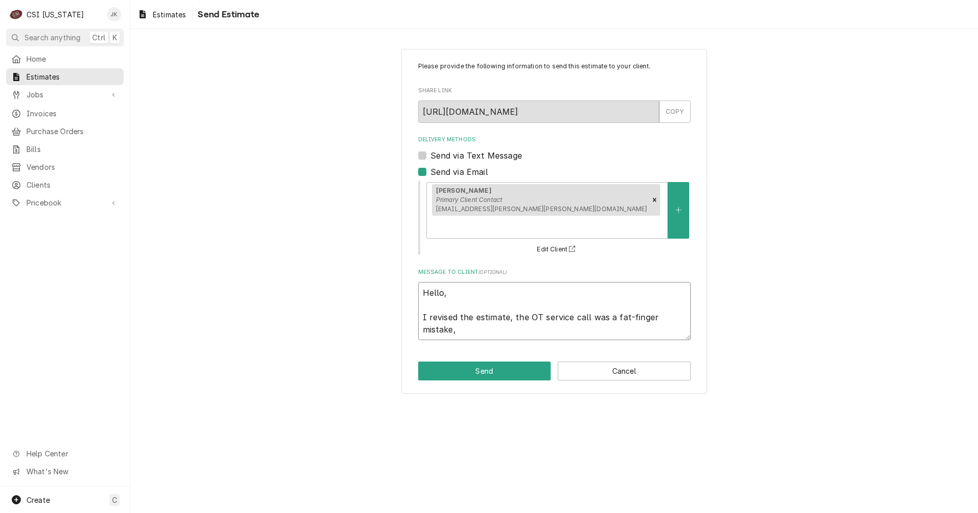
type textarea "x"
type textarea "Hello, I revised the estimate, the OT service call was a fat-finger mistake, M"
type textarea "x"
type textarea "Hello, I revised the estimate, the OT service call was a fat-finger mistake, Ma"
type textarea "x"
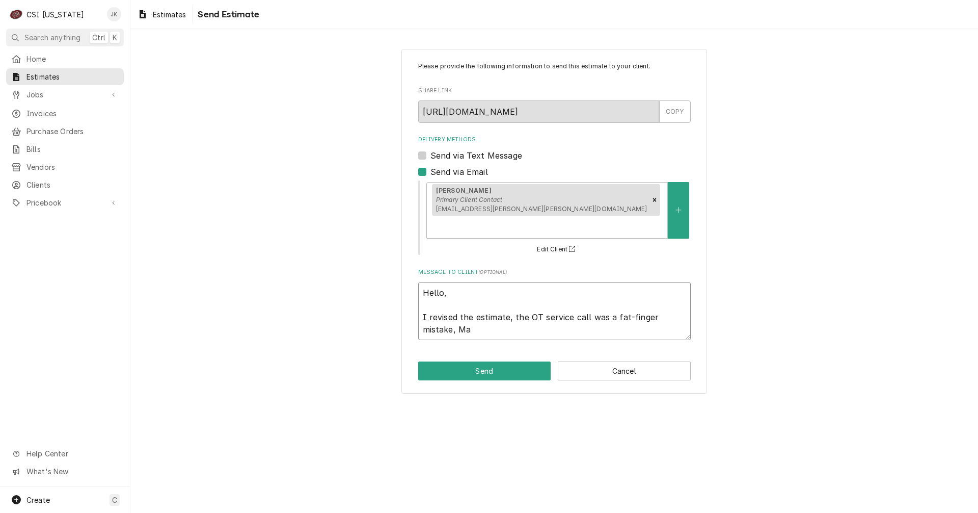
type textarea "Hello, I revised the estimate, the OT service call was a fat-finger mistake, Mat"
type textarea "x"
type textarea "Hello, I revised the estimate, the OT service call was a fat-finger mistake, Ma…"
type textarea "x"
type textarea "Hello, I revised the estimate, the OT service call was a fat-finger mistake, Ma…"
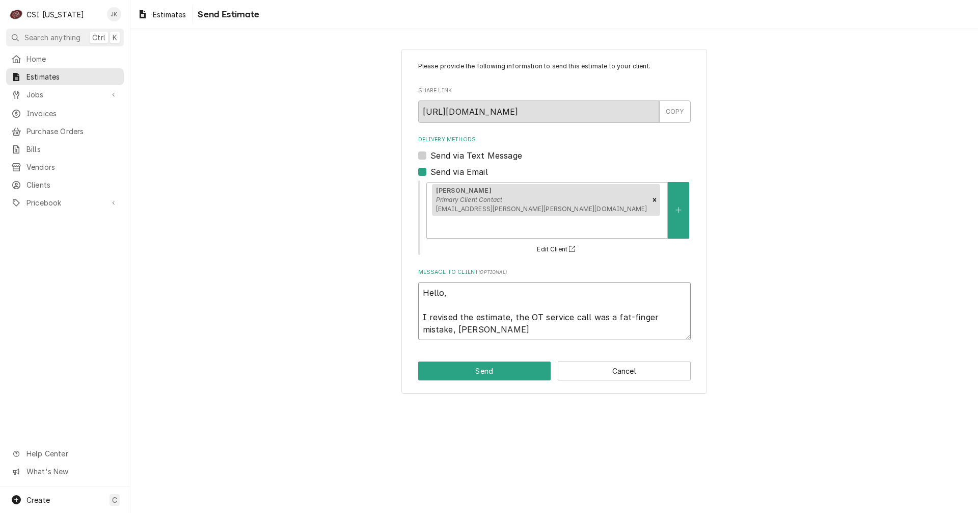
type textarea "x"
type textarea "Hello, I revised the estimate, the OT service call was a fat-finger mistake, Ma…"
type textarea "x"
type textarea "Hello, I revised the estimate, the OT service call was a fat-finger mistake, Ma…"
type textarea "x"
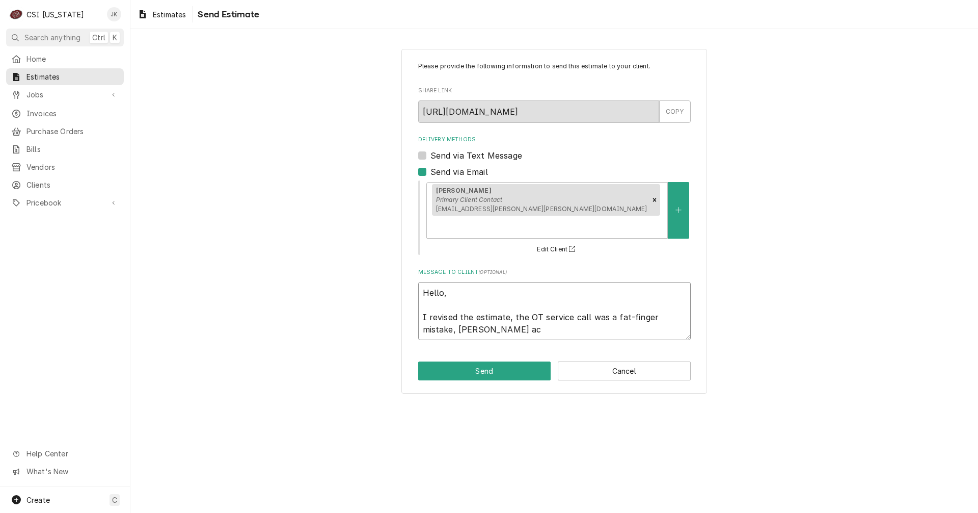
type textarea "Hello, I revised the estimate, the OT service call was a fat-finger mistake, Ma…"
type textarea "x"
type textarea "Hello, I revised the estimate, the OT service call was a fat-finger mistake, Ma…"
type textarea "x"
type textarea "Hello, I revised the estimate, the OT service call was a fat-finger mistake, Ma…"
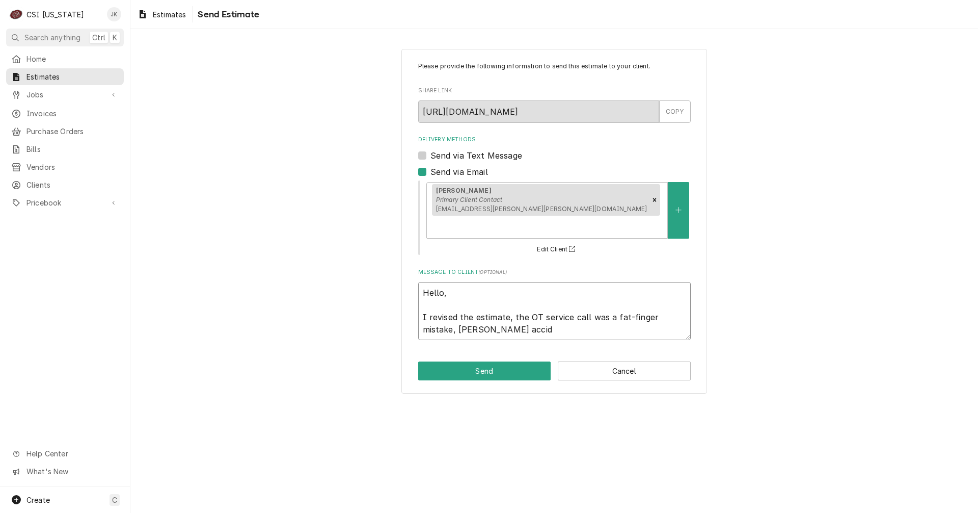
type textarea "x"
type textarea "Hello, I revised the estimate, the OT service call was a fat-finger mistake, Ma…"
type textarea "x"
type textarea "Hello, I revised the estimate, the OT service call was a fat-finger mistake, Ma…"
type textarea "x"
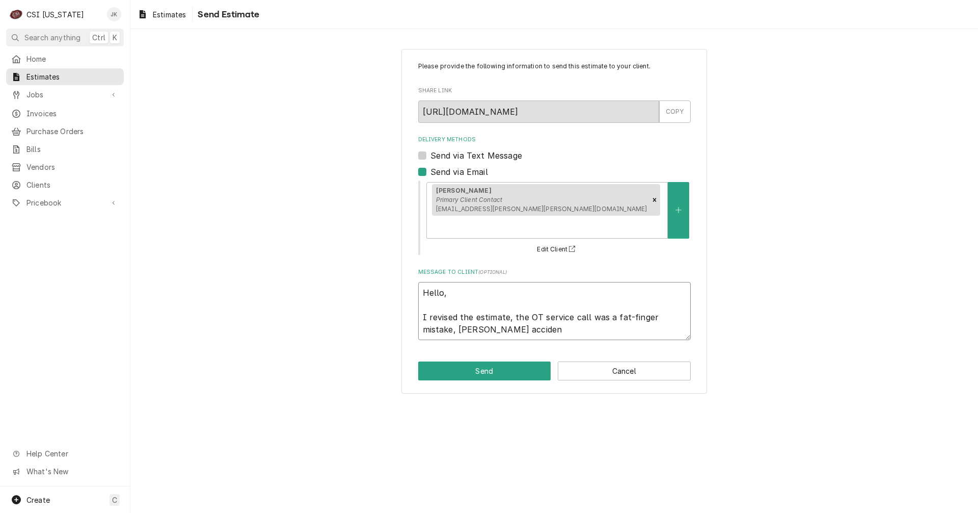
type textarea "Hello, I revised the estimate, the OT service call was a fat-finger mistake, Ma…"
type textarea "x"
type textarea "Hello, I revised the estimate, the OT service call was a fat-finger mistake, Ma…"
type textarea "x"
type textarea "Hello, I revised the estimate, the OT service call was a fat-finger mistake, Ma…"
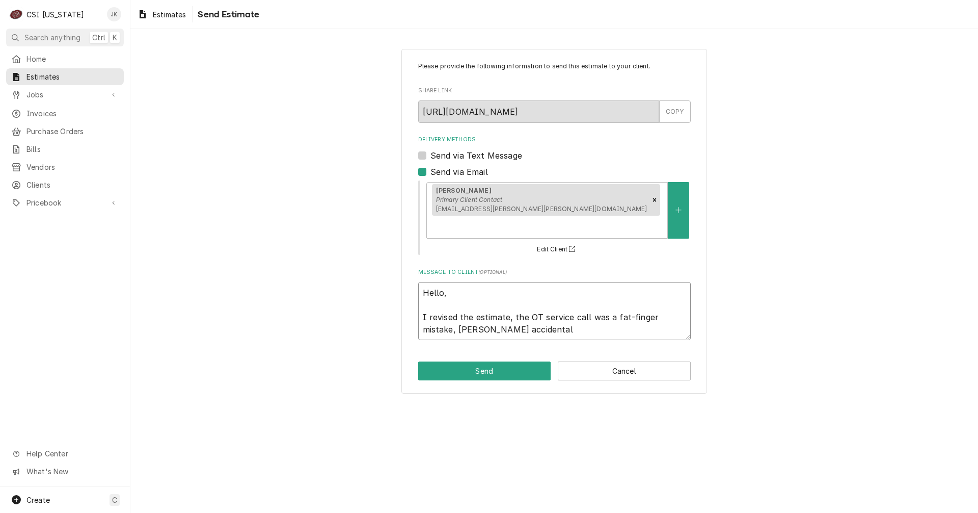
type textarea "x"
type textarea "Hello, I revised the estimate, the OT service call was a fat-finger mistake, Ma…"
type textarea "x"
type textarea "Hello, I revised the estimate, the OT service call was a fat-finger mistake, Ma…"
type textarea "x"
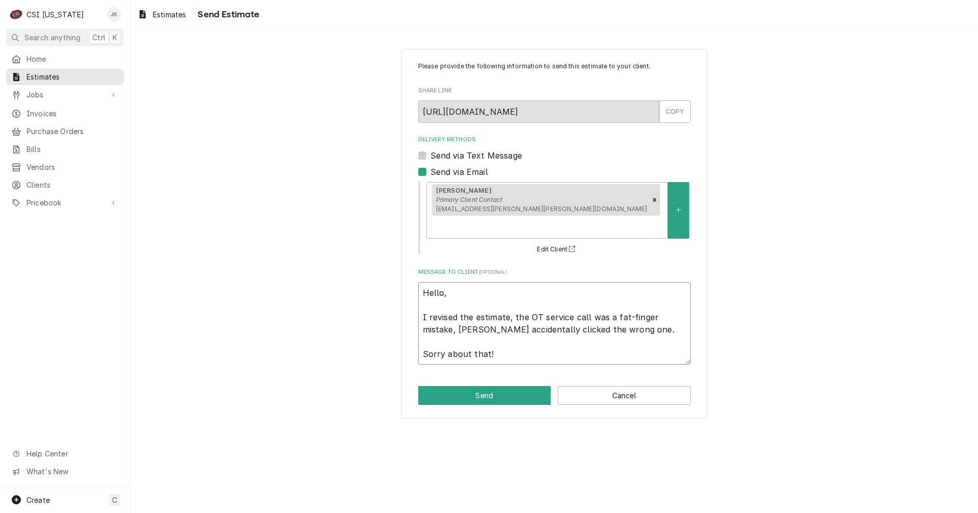
drag, startPoint x: 459, startPoint y: 305, endPoint x: 475, endPoint y: 307, distance: 15.9
click at [475, 307] on textarea "Hello, I revised the estimate, the OT service call was a fat-finger mistake, Ma…" at bounding box center [554, 323] width 273 height 83
click at [505, 386] on button "Send" at bounding box center [484, 395] width 133 height 19
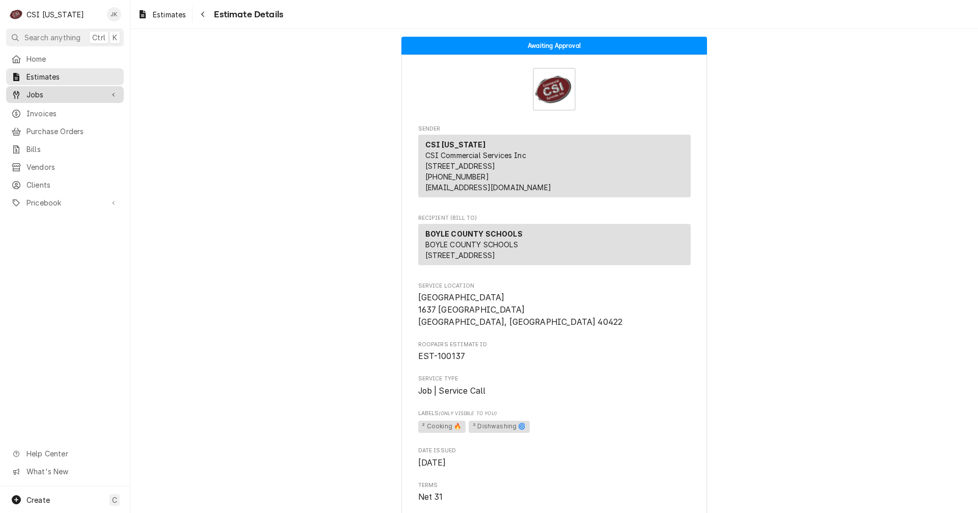
click at [35, 90] on span "Jobs" at bounding box center [64, 94] width 77 height 11
click at [40, 110] on span "Jobs" at bounding box center [72, 112] width 92 height 11
